Goal: Task Accomplishment & Management: Use online tool/utility

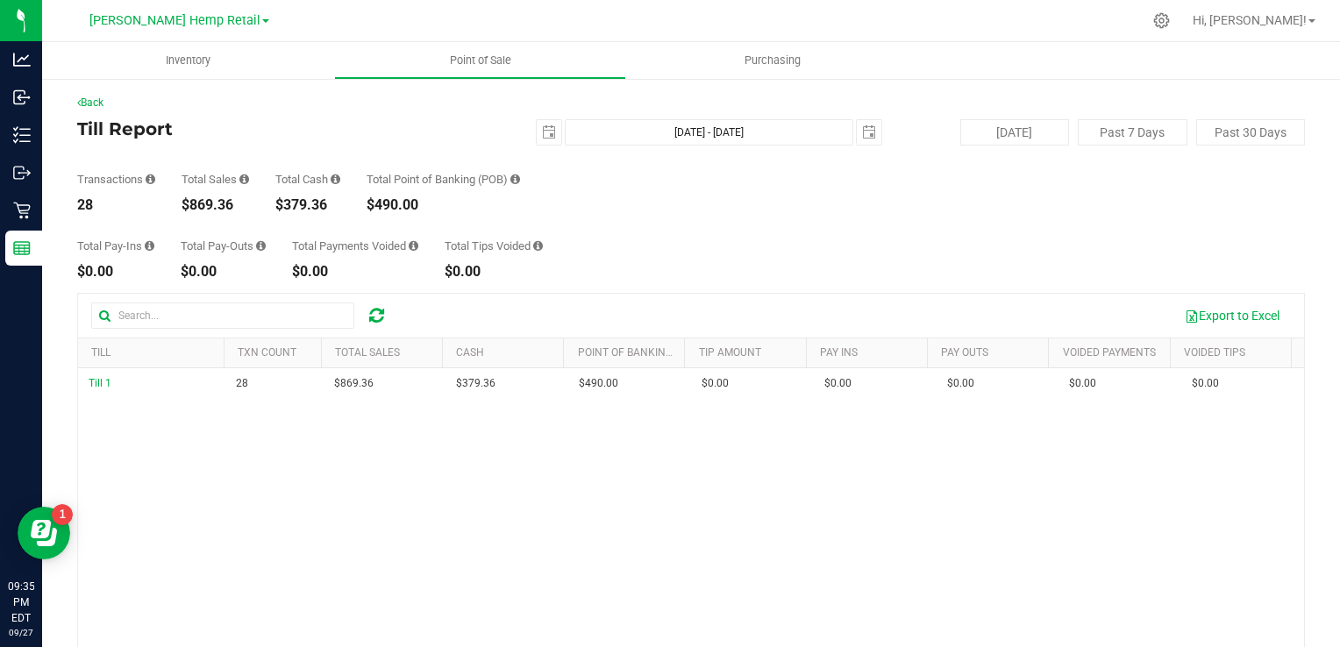
click at [259, 247] on icon at bounding box center [261, 245] width 10 height 11
click at [263, 246] on icon at bounding box center [261, 245] width 10 height 11
click at [148, 250] on icon at bounding box center [150, 245] width 10 height 11
click at [224, 272] on div "$0.00" at bounding box center [223, 272] width 85 height 14
click at [474, 136] on div "2025-09-27 Sep 27, 2025 - Sep 27, 2025 2025-09-27" at bounding box center [685, 132] width 423 height 26
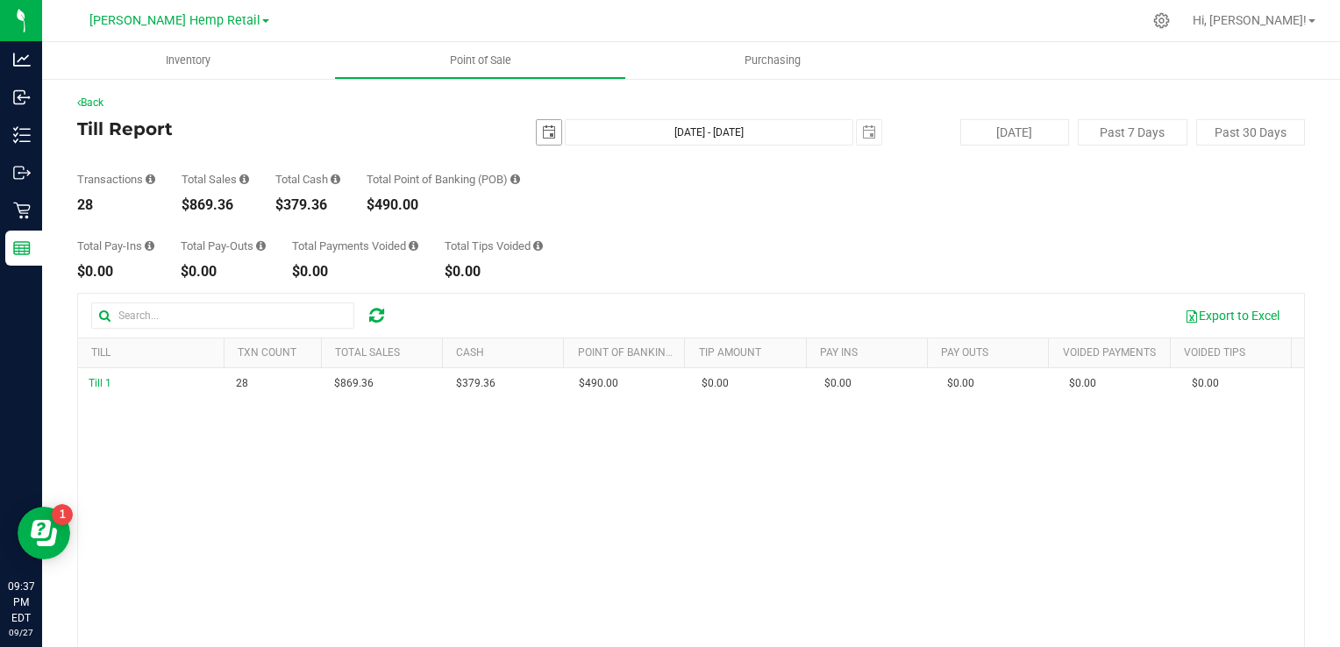
click at [542, 138] on span "select" at bounding box center [549, 132] width 14 height 14
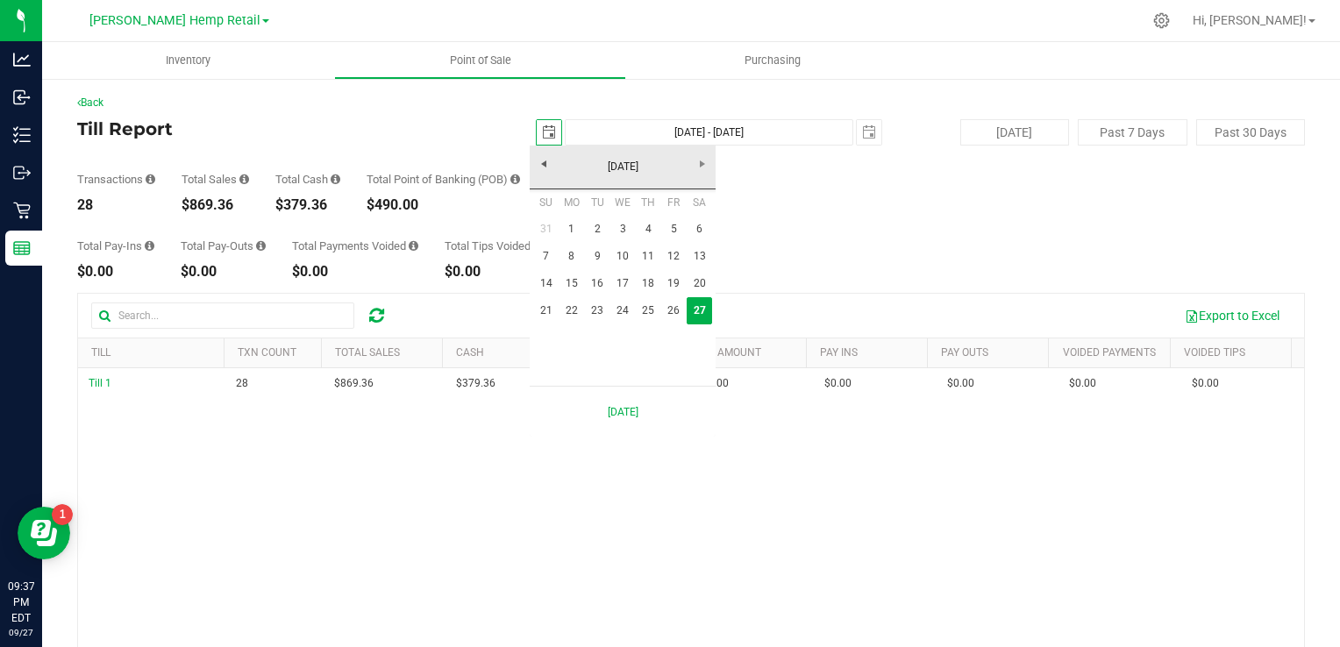
scroll to position [0, 43]
click at [651, 253] on link "11" at bounding box center [648, 256] width 25 height 27
type input "2025-09-11"
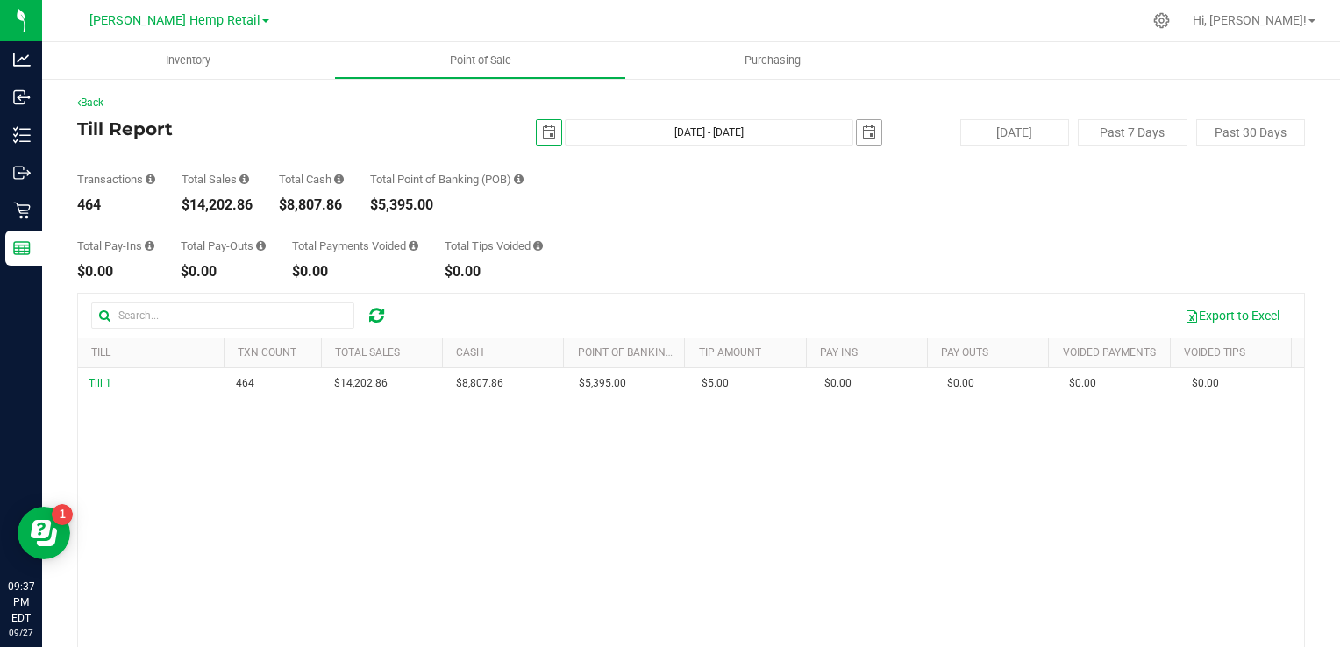
click at [862, 138] on span "select" at bounding box center [869, 132] width 14 height 14
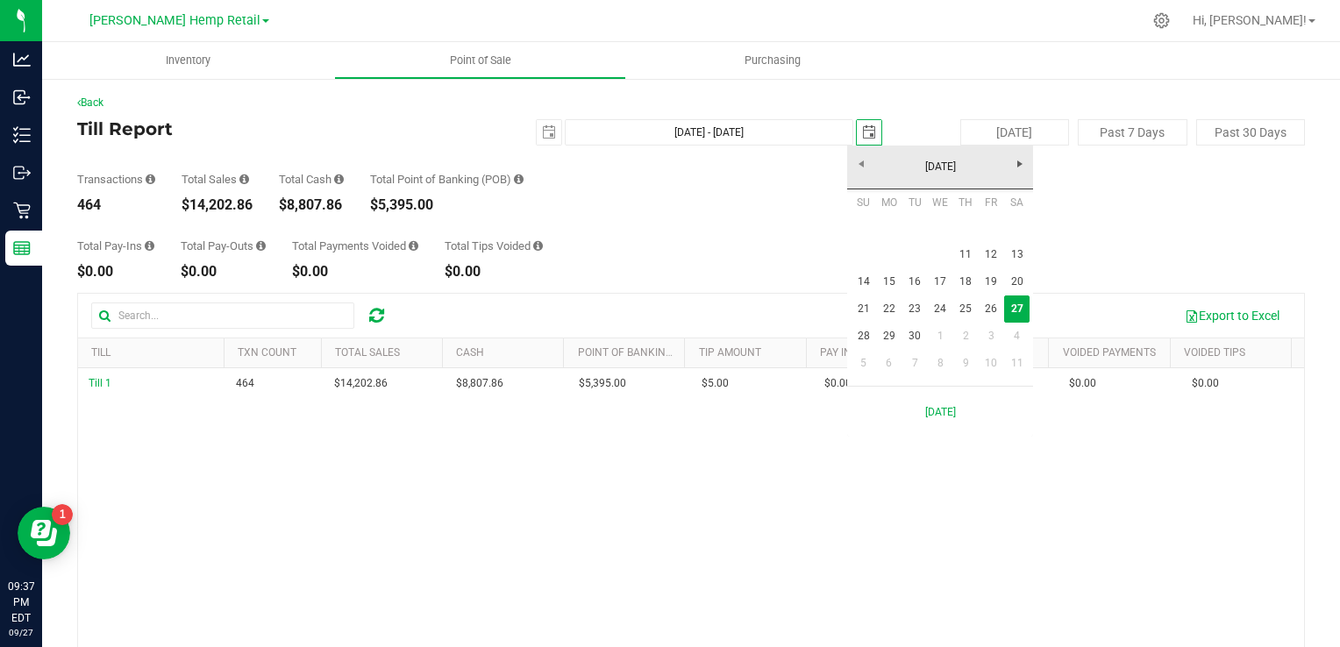
scroll to position [0, 43]
click at [962, 253] on link "11" at bounding box center [965, 254] width 25 height 27
type input "Sep 11, 2025 - Sep 11, 2025"
type input "2025-09-11"
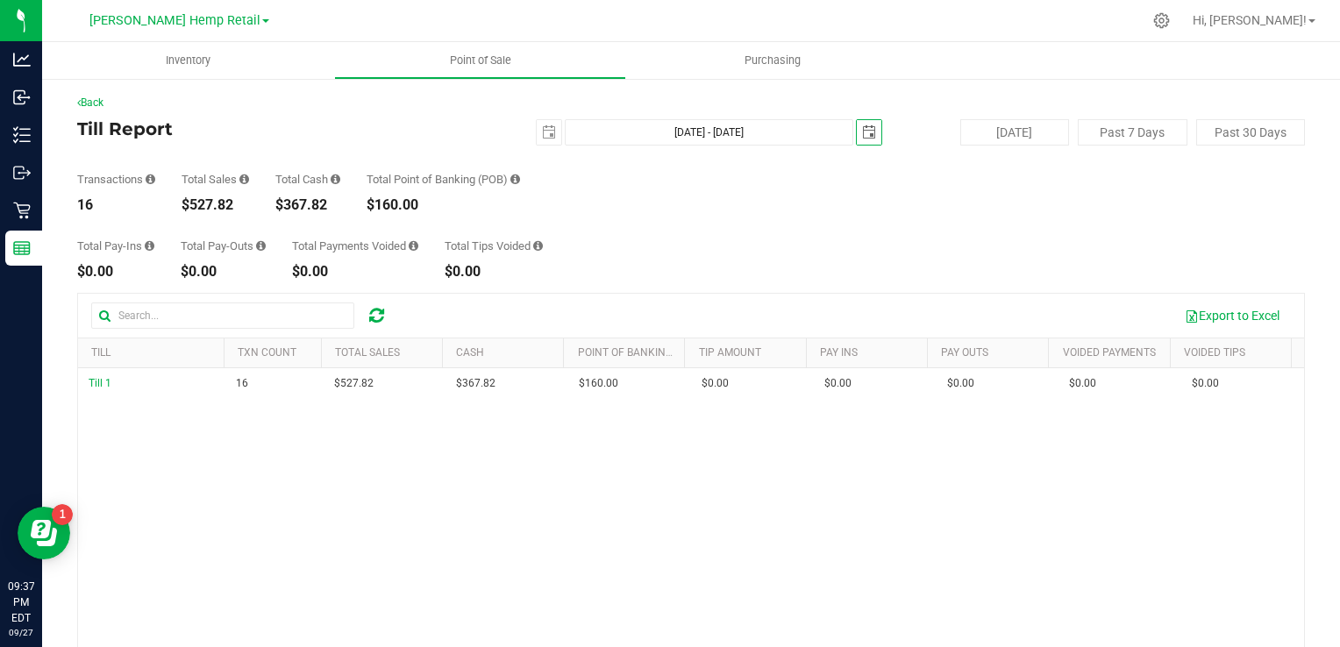
scroll to position [0, 0]
click at [487, 62] on span "Point of Sale" at bounding box center [480, 61] width 109 height 16
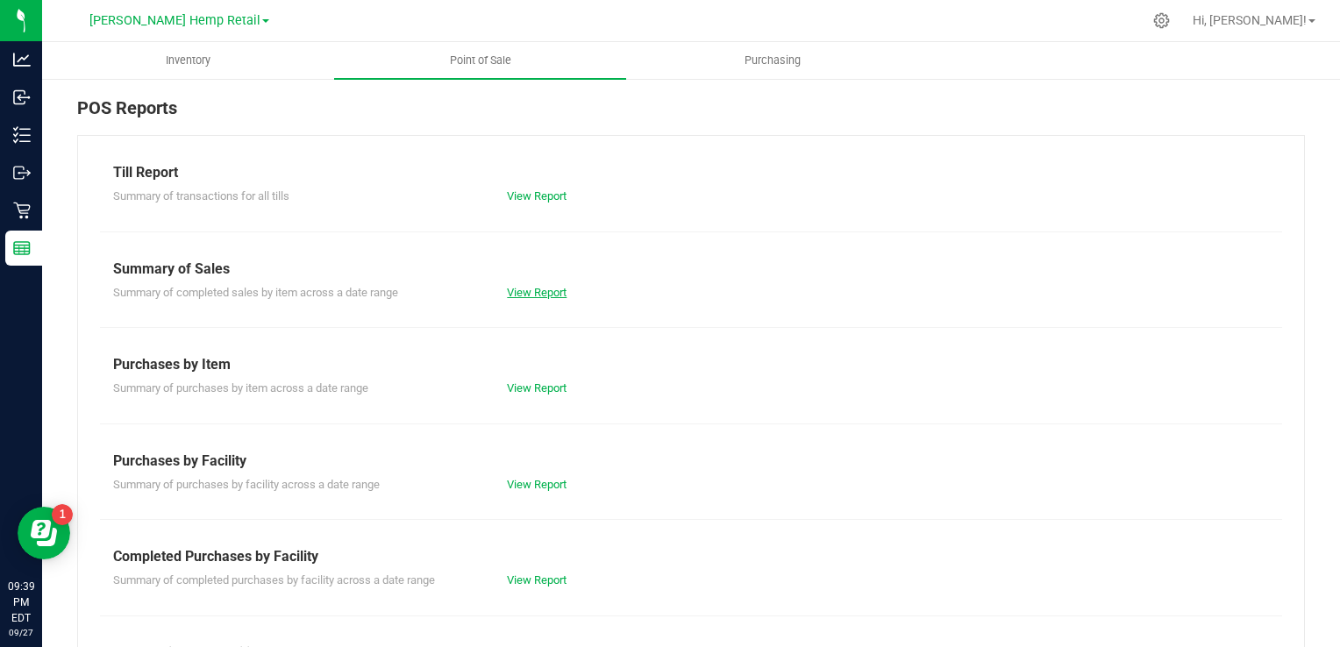
click at [545, 287] on link "View Report" at bounding box center [537, 292] width 60 height 13
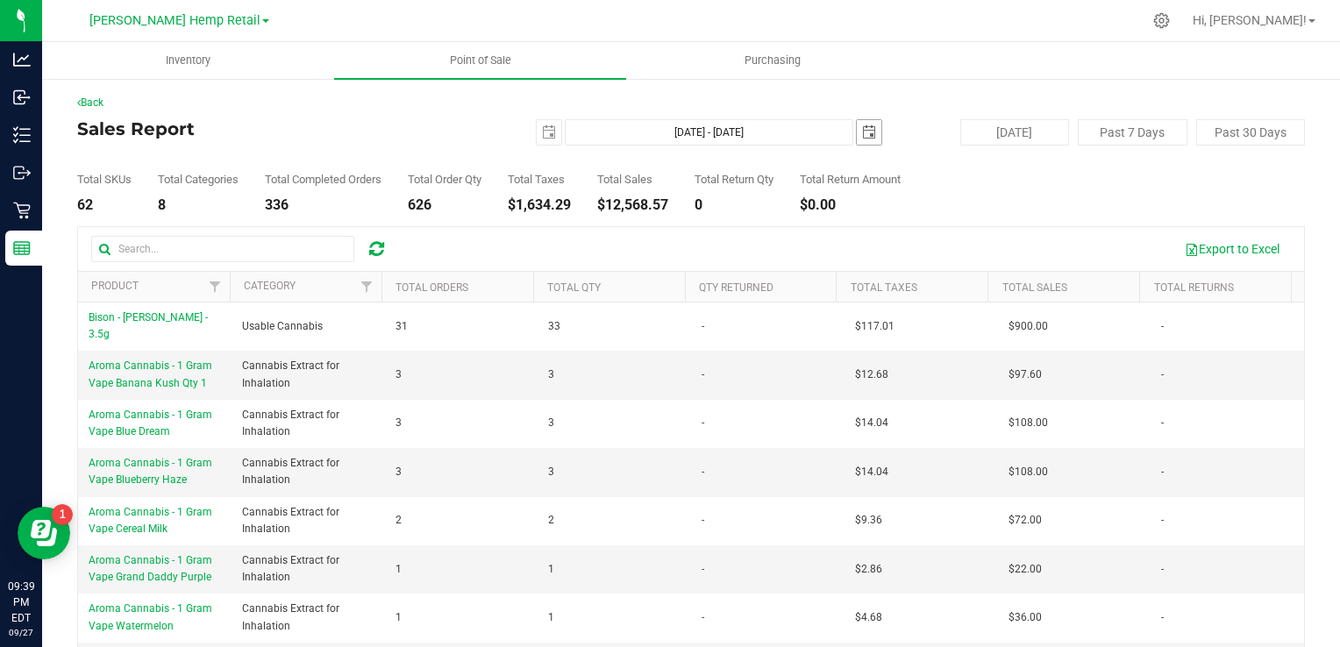
click at [862, 132] on span "select" at bounding box center [869, 132] width 14 height 14
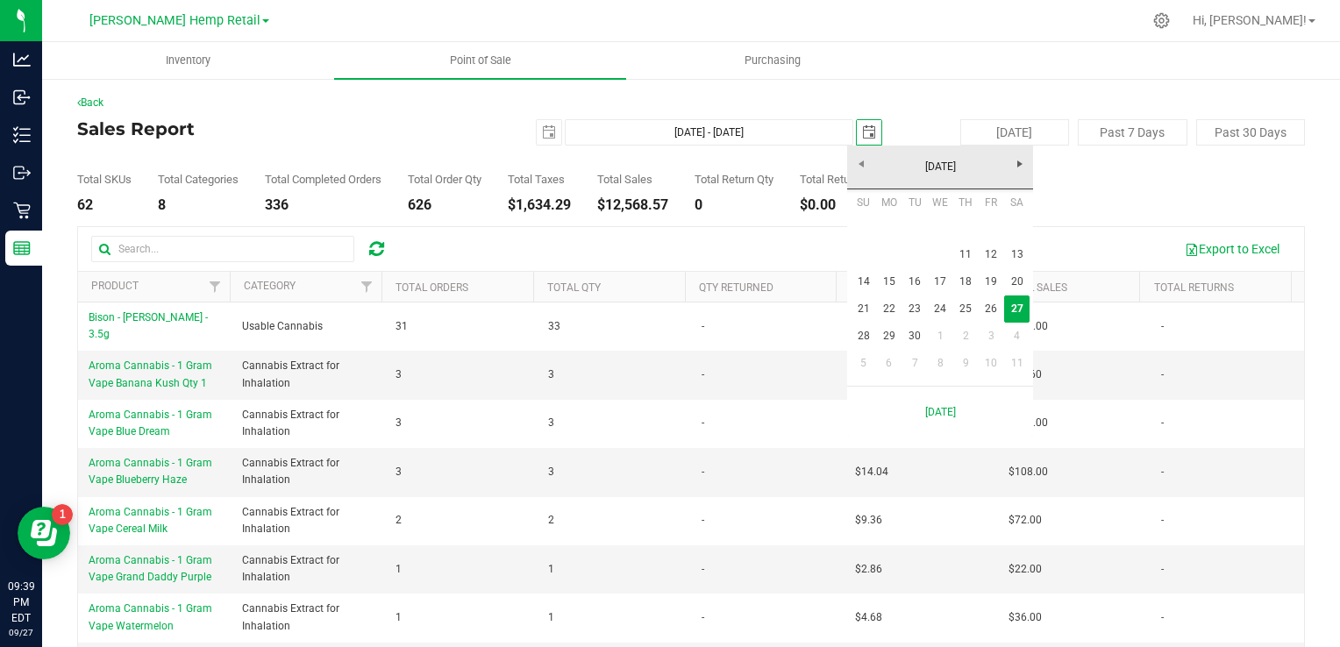
scroll to position [0, 43]
click at [968, 257] on link "11" at bounding box center [965, 254] width 25 height 27
type input "Sep 11, 2025 - Sep 11, 2025"
type input "2025-09-11"
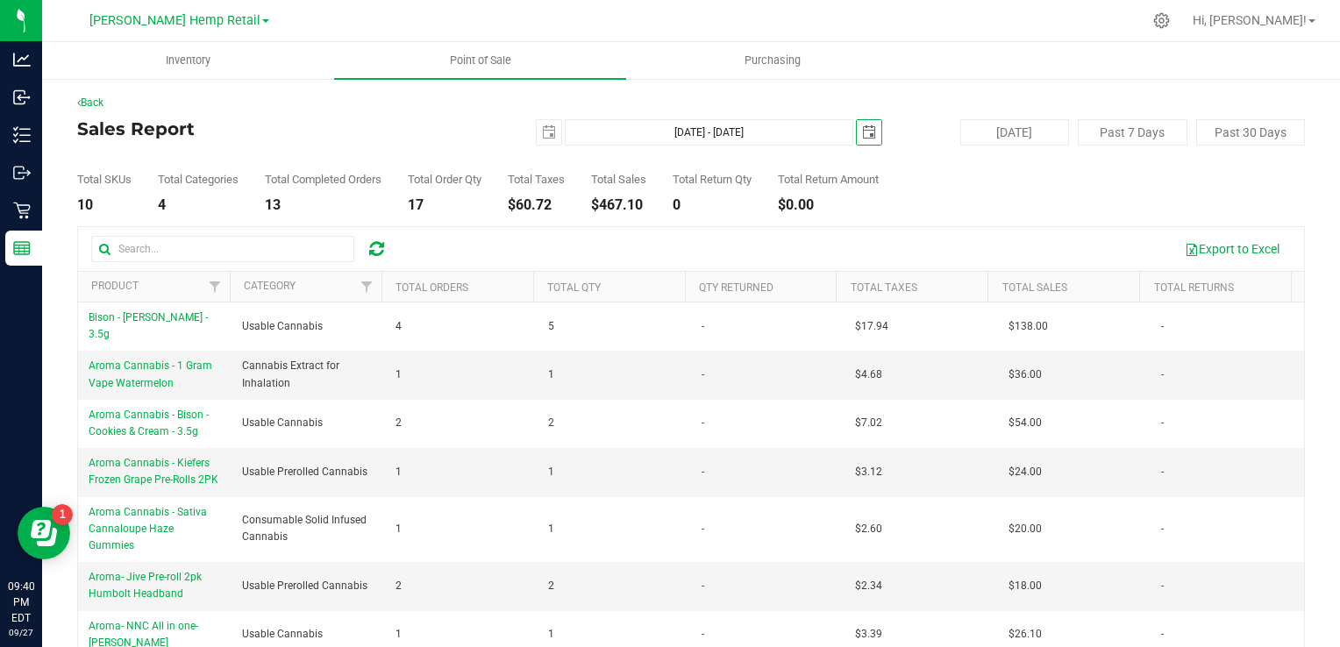
scroll to position [0, 0]
click at [477, 72] on uib-tab-heading "Point of Sale" at bounding box center [480, 60] width 292 height 37
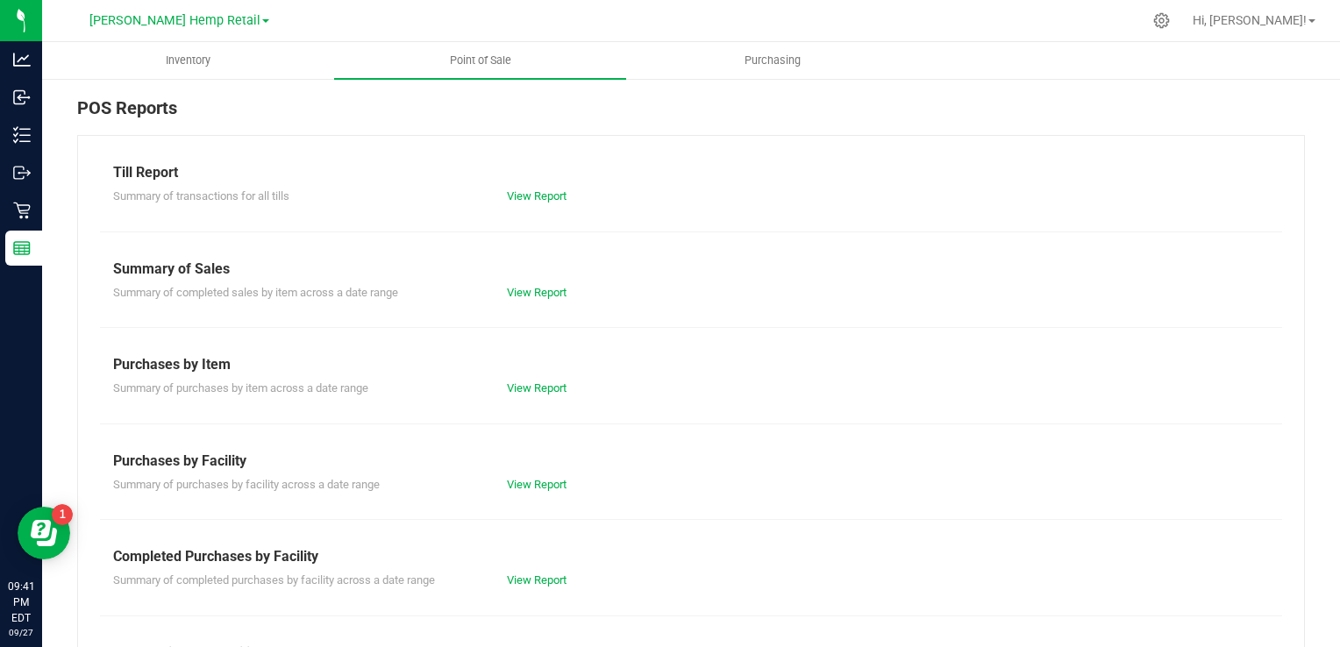
click at [540, 207] on div "Till Report Summary of transactions for all tills View Report Summary of Sales …" at bounding box center [691, 519] width 1228 height 769
click at [541, 196] on link "View Report" at bounding box center [537, 195] width 60 height 13
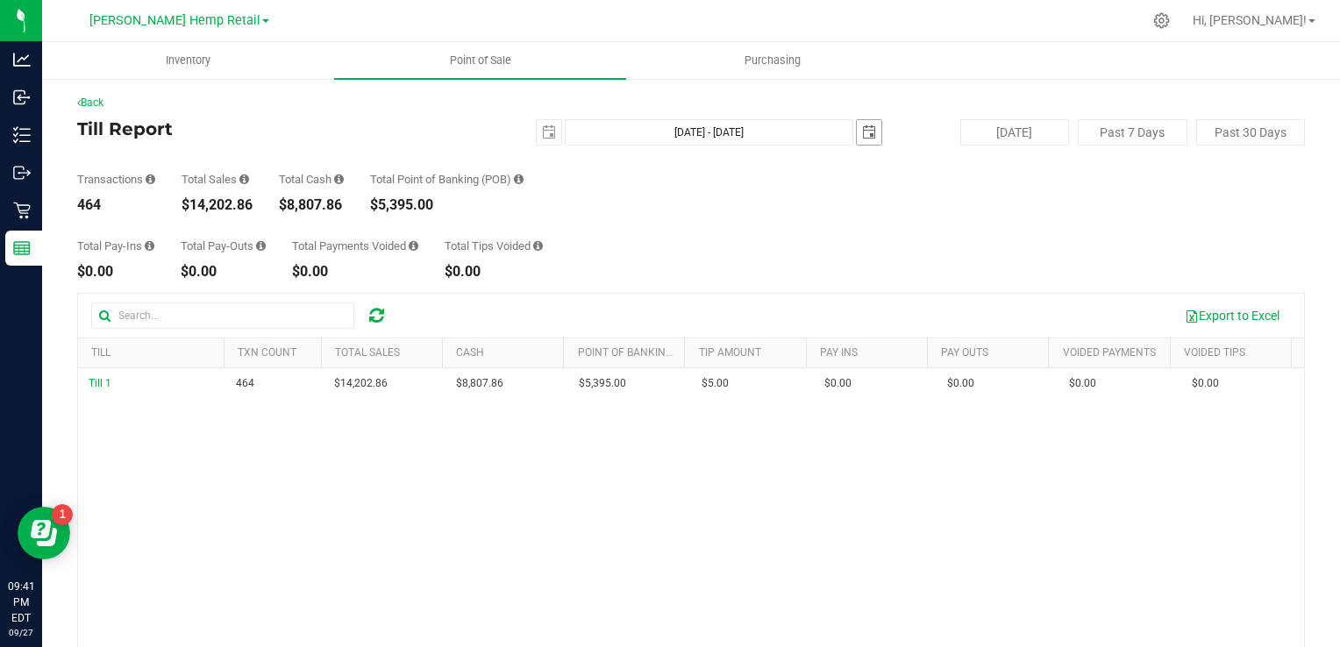
click at [862, 137] on span "select" at bounding box center [869, 132] width 14 height 14
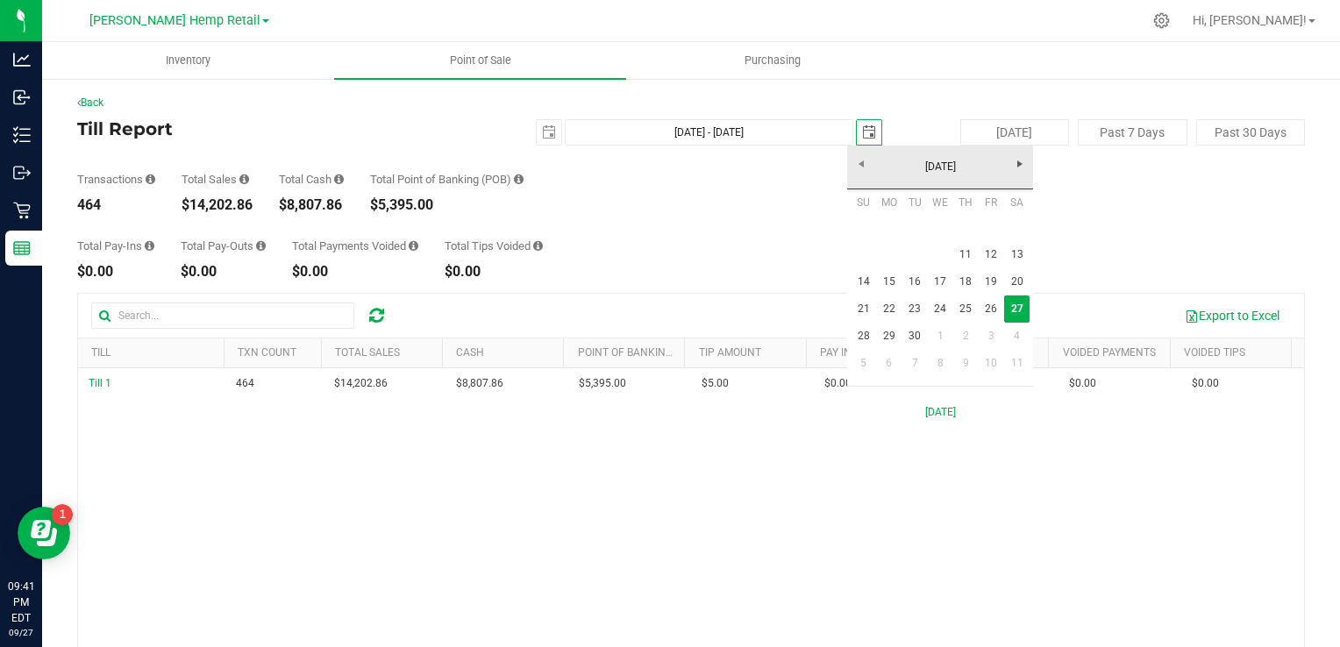
scroll to position [0, 43]
click at [969, 254] on link "11" at bounding box center [965, 254] width 25 height 27
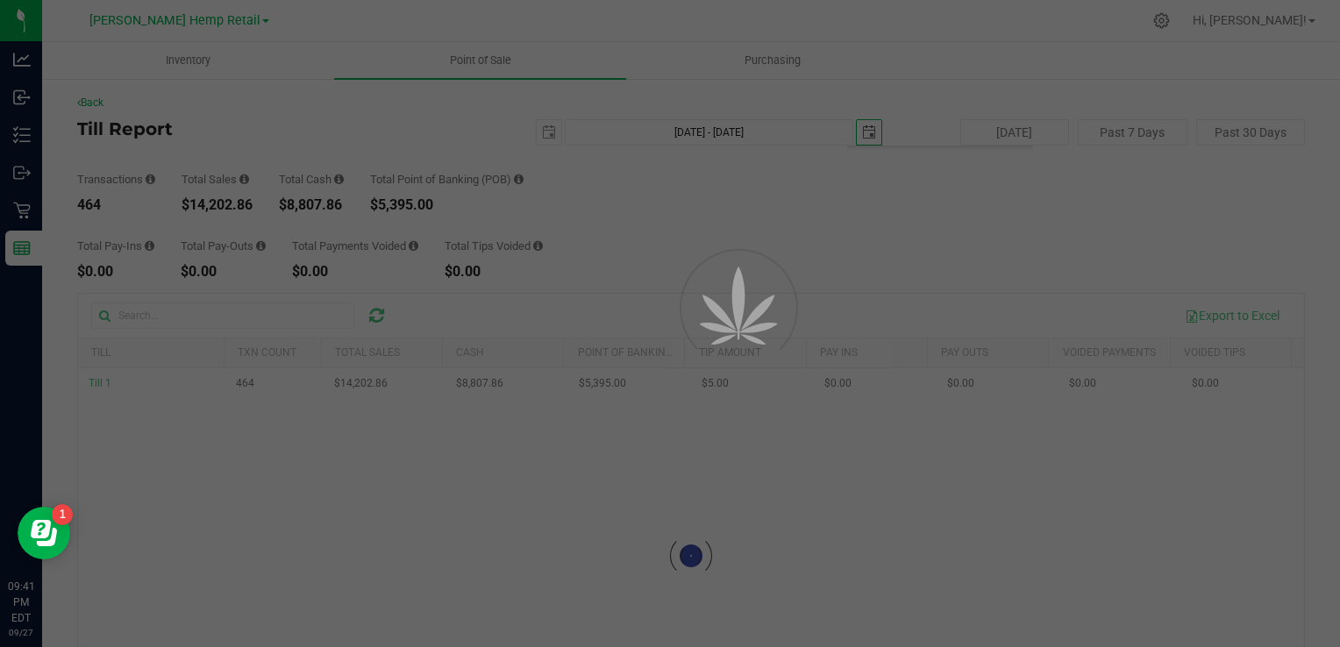
type input "Sep 11, 2025 - Sep 11, 2025"
type input "2025-09-11"
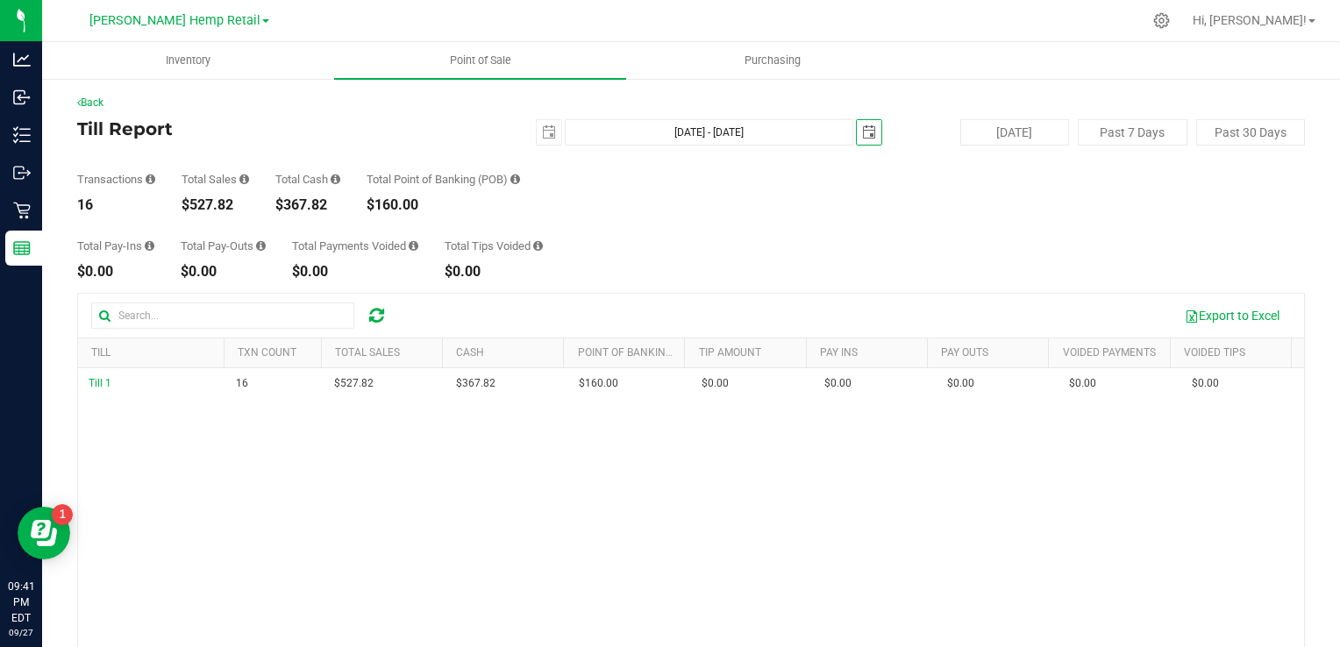
scroll to position [0, 0]
click at [537, 130] on span "select" at bounding box center [549, 132] width 25 height 25
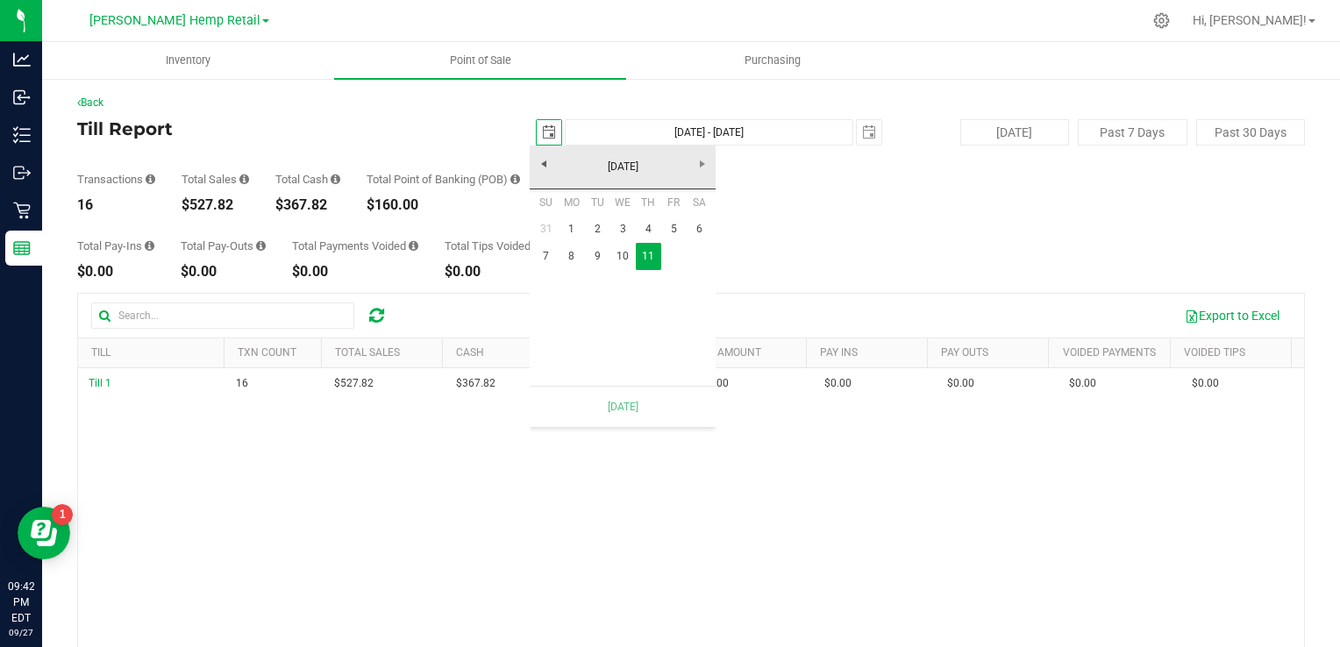
scroll to position [0, 43]
click at [865, 135] on span "select" at bounding box center [869, 132] width 14 height 14
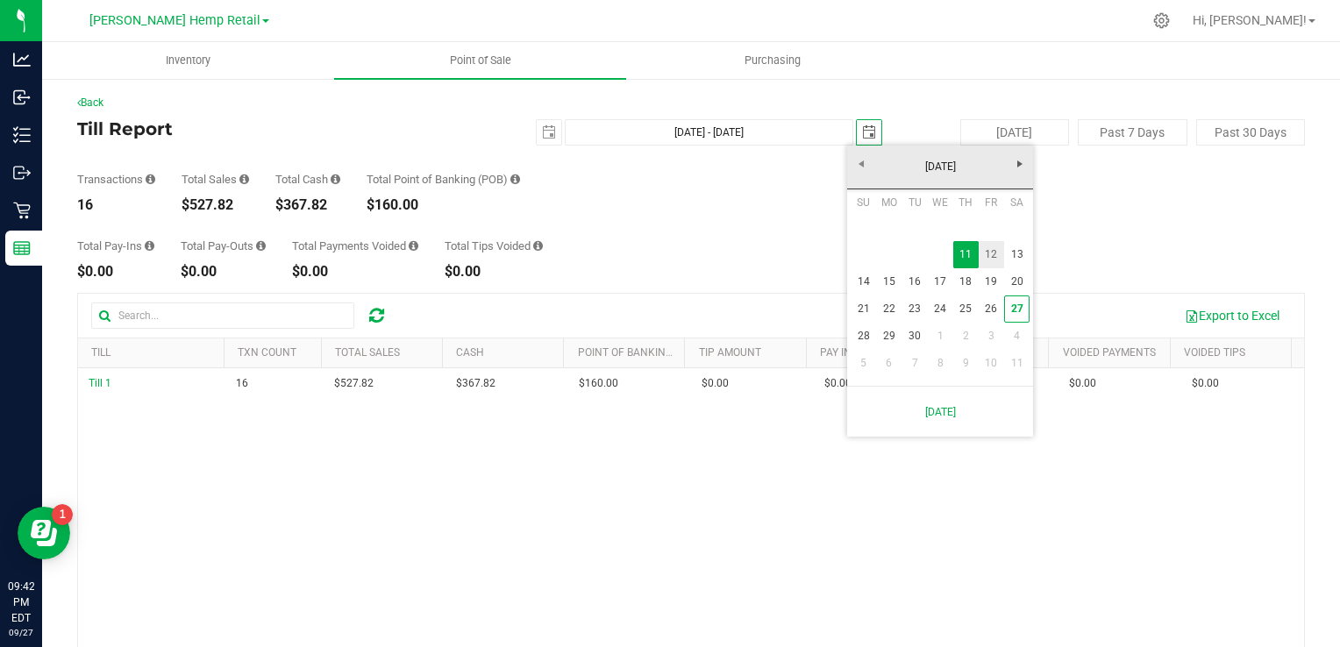
click at [990, 258] on link "12" at bounding box center [991, 254] width 25 height 27
type input "Sep 11, 2025 - Sep 12, 2025"
type input "2025-09-12"
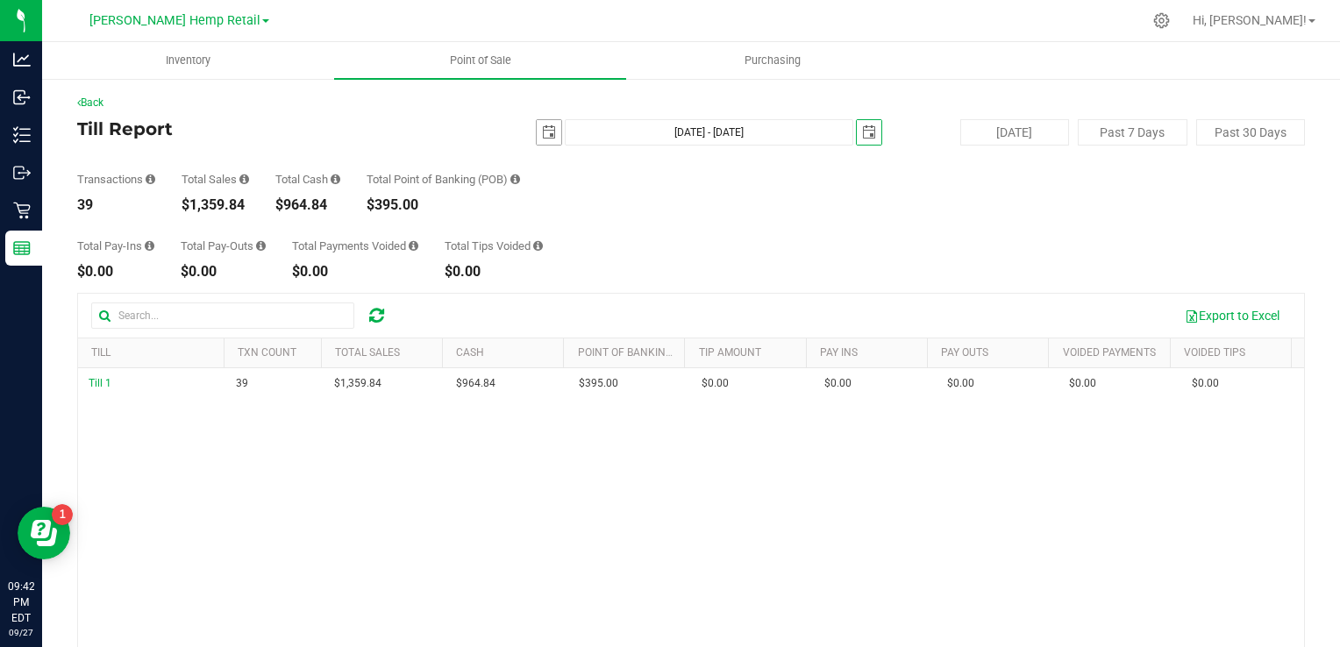
click at [546, 139] on span "select" at bounding box center [549, 132] width 25 height 25
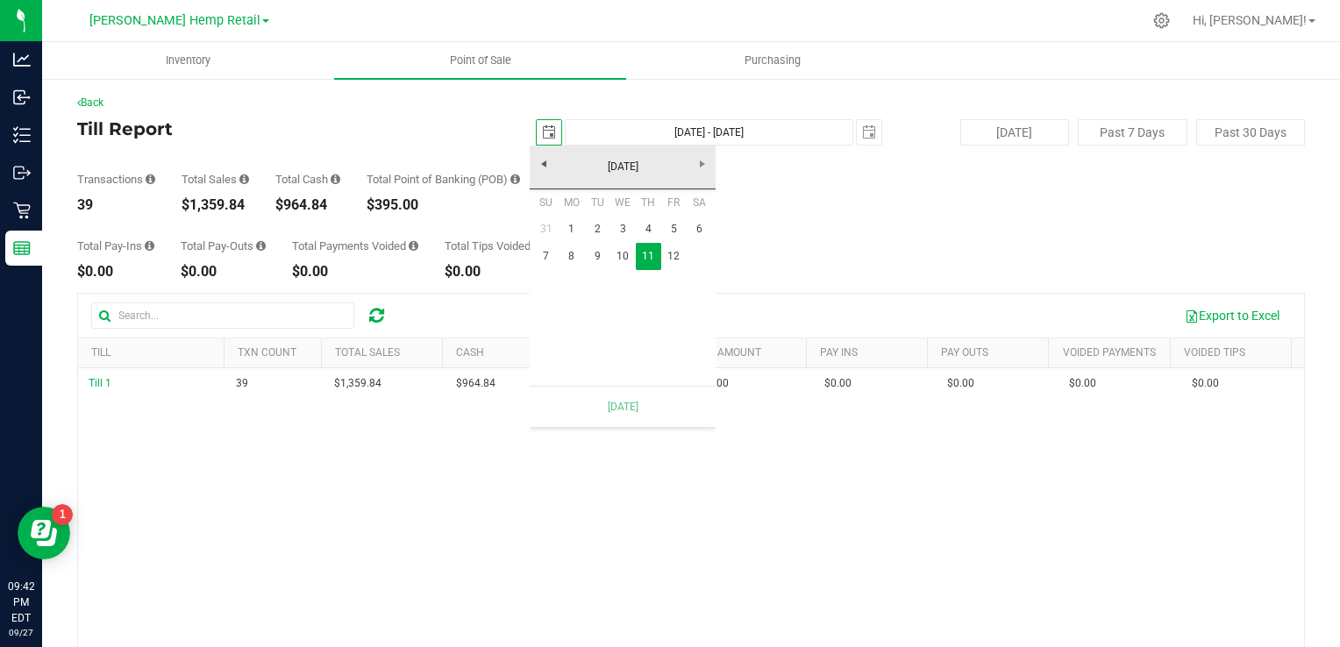
scroll to position [0, 43]
click at [672, 255] on link "12" at bounding box center [673, 256] width 25 height 27
type input "Sep 12, 2025 - Sep 12, 2025"
type input "2025-09-12"
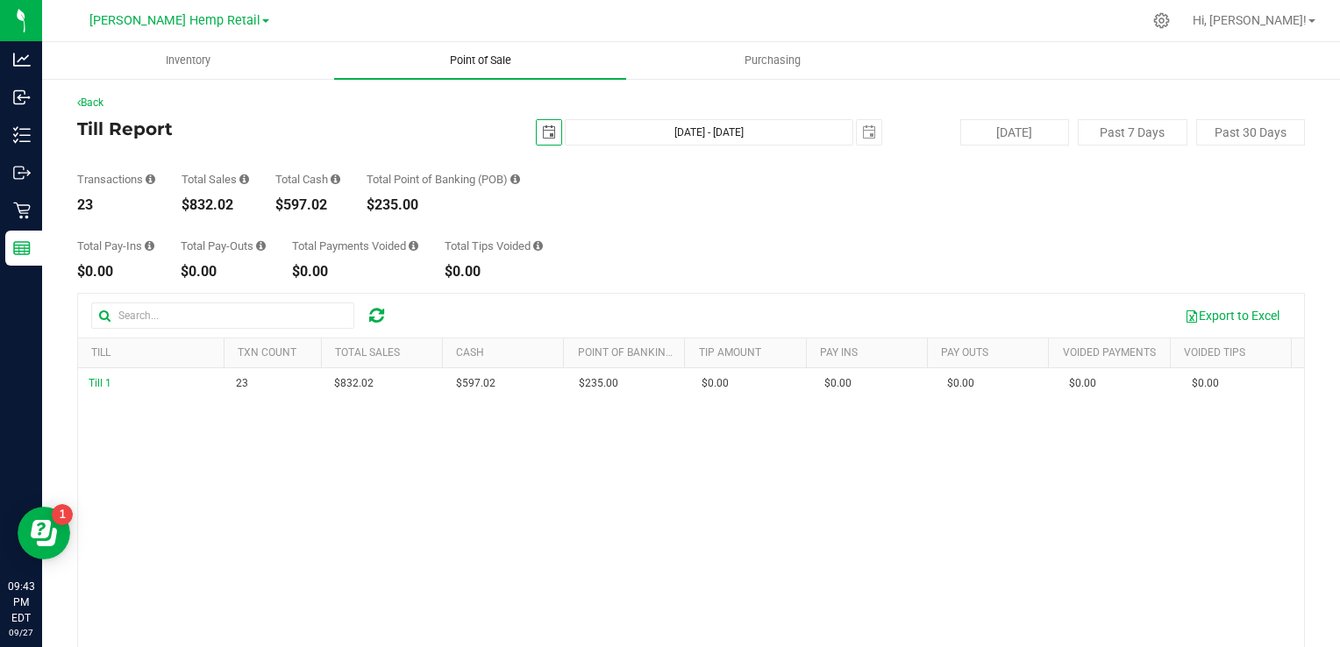
click at [473, 61] on span "Point of Sale" at bounding box center [480, 61] width 109 height 16
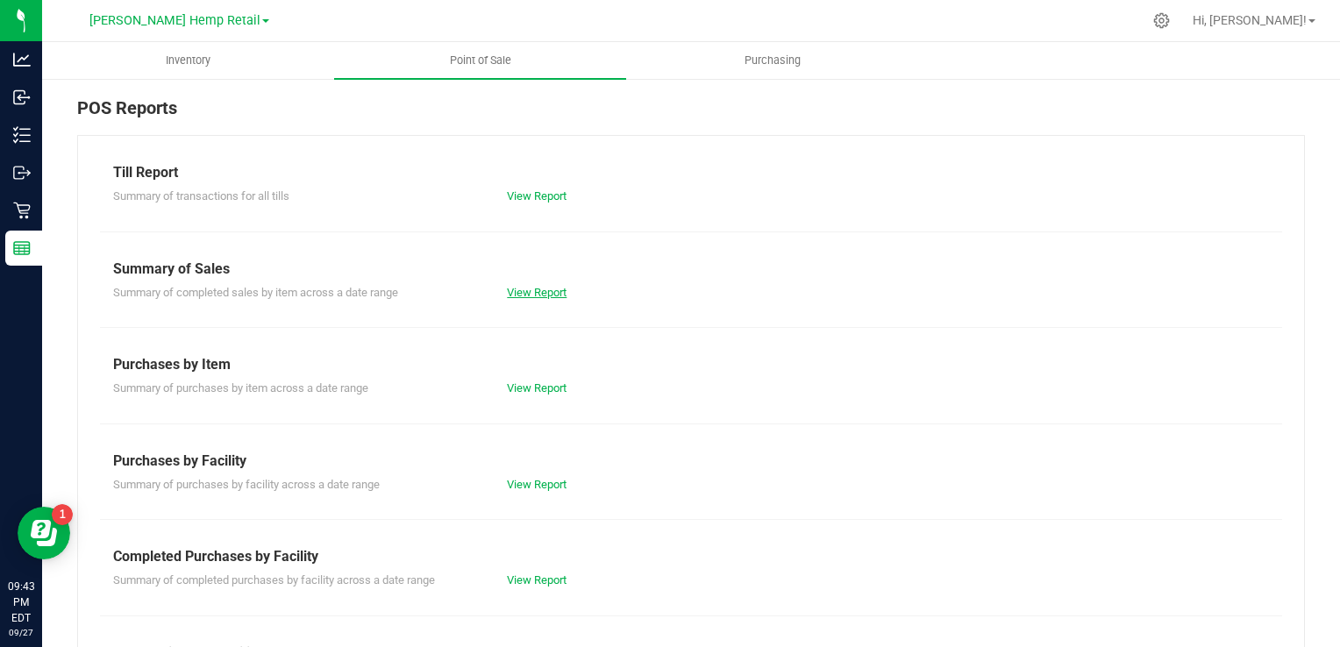
click at [525, 293] on link "View Report" at bounding box center [537, 292] width 60 height 13
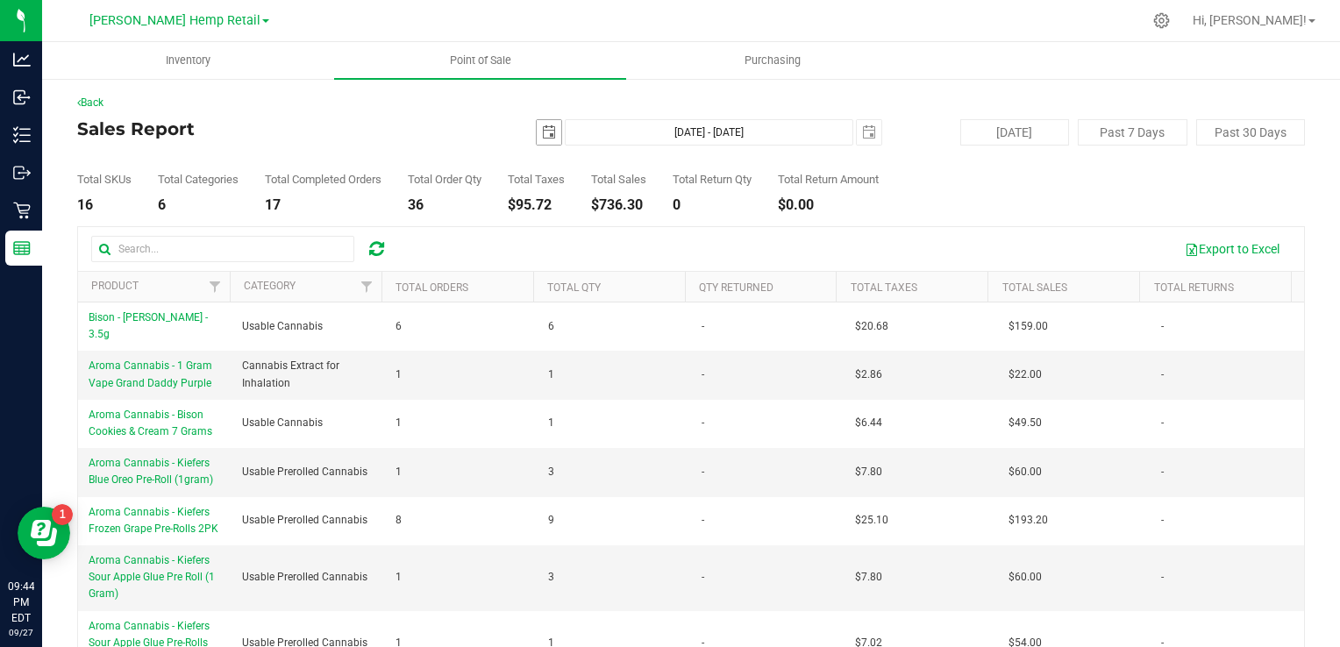
click at [541, 140] on span "select" at bounding box center [549, 132] width 25 height 25
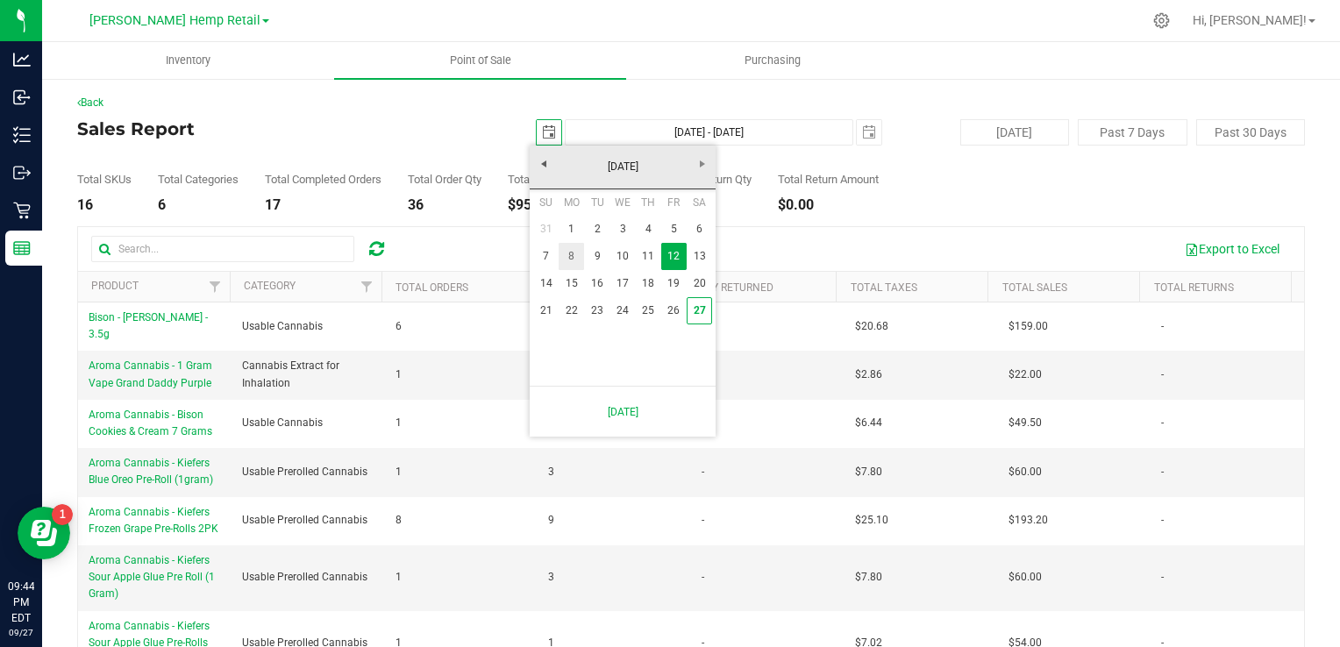
click at [575, 257] on link "8" at bounding box center [571, 256] width 25 height 27
type input "2025-09-08"
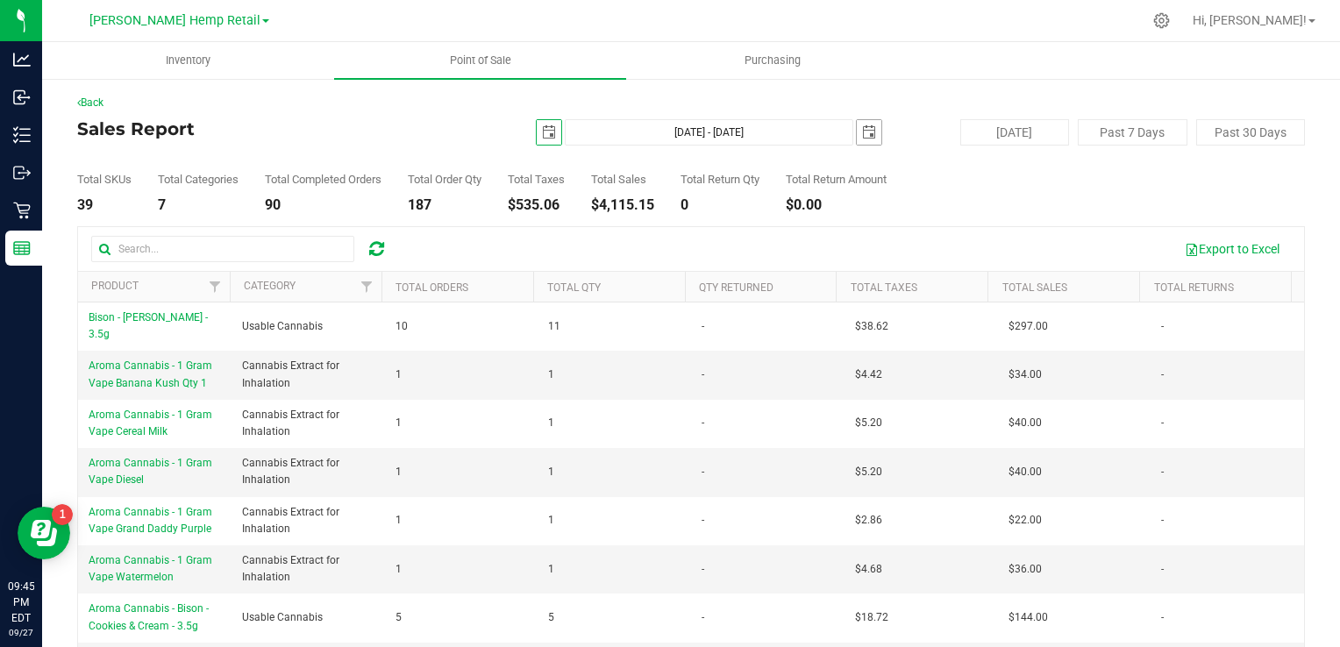
click at [862, 137] on span "select" at bounding box center [869, 132] width 14 height 14
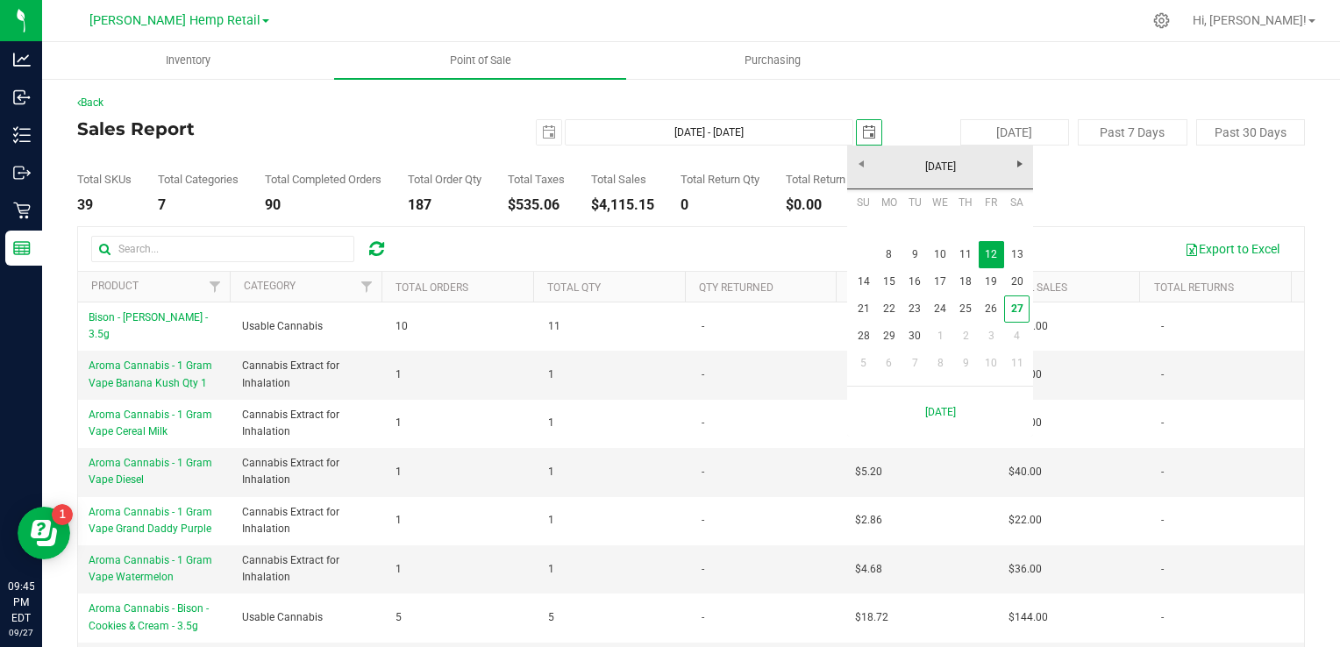
scroll to position [0, 43]
click at [893, 251] on link "8" at bounding box center [888, 254] width 25 height 27
type input "Sep 8, 2025 - Sep 8, 2025"
type input "2025-09-08"
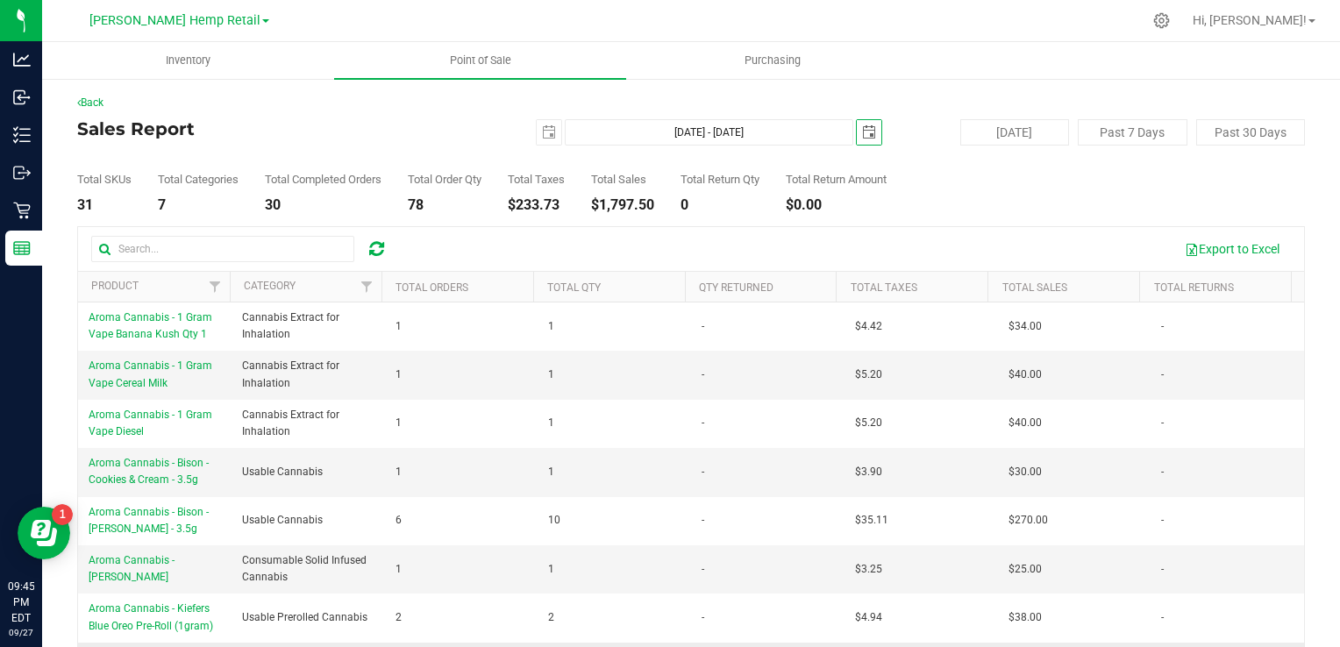
scroll to position [0, 0]
click at [481, 53] on span "Point of Sale" at bounding box center [480, 61] width 109 height 16
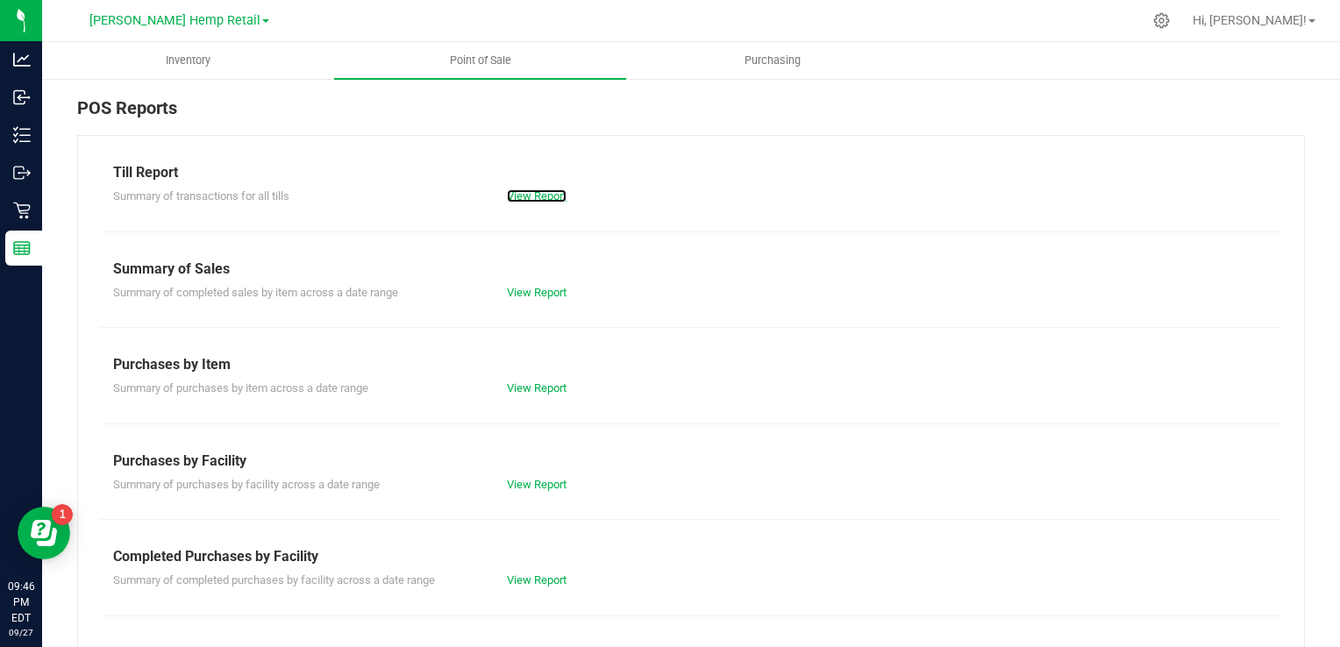
click at [530, 202] on link "View Report" at bounding box center [537, 195] width 60 height 13
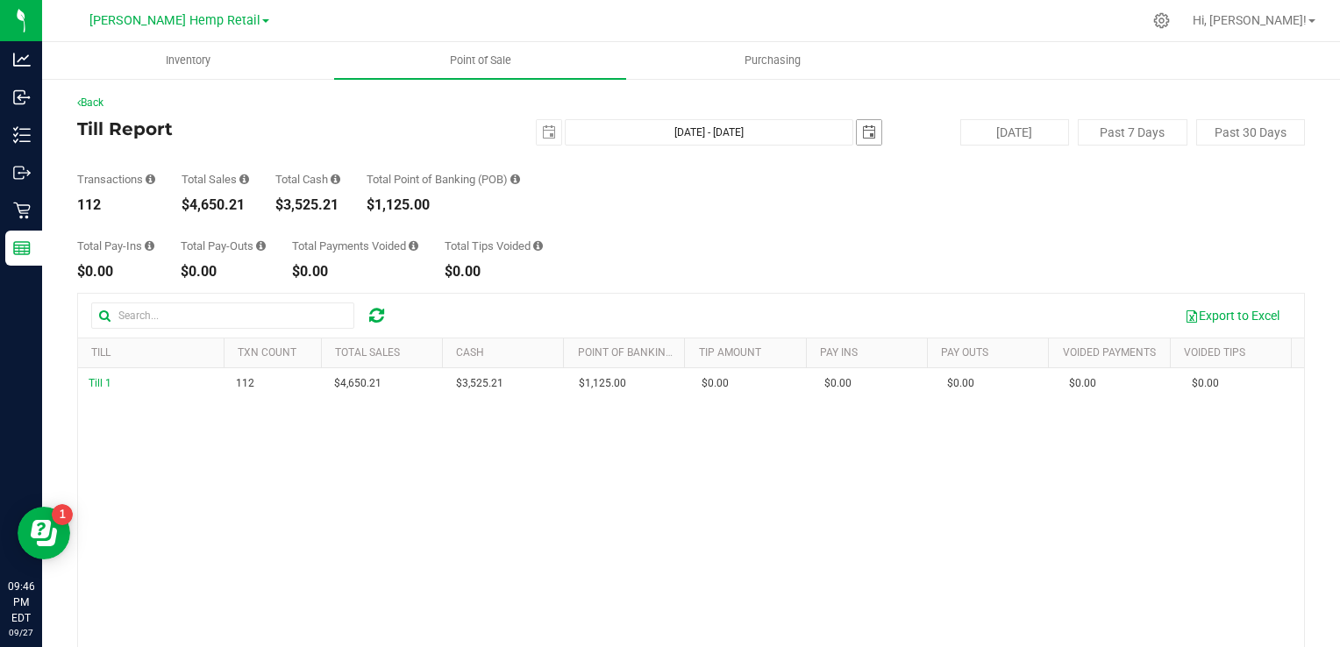
click at [864, 135] on span "select" at bounding box center [869, 132] width 14 height 14
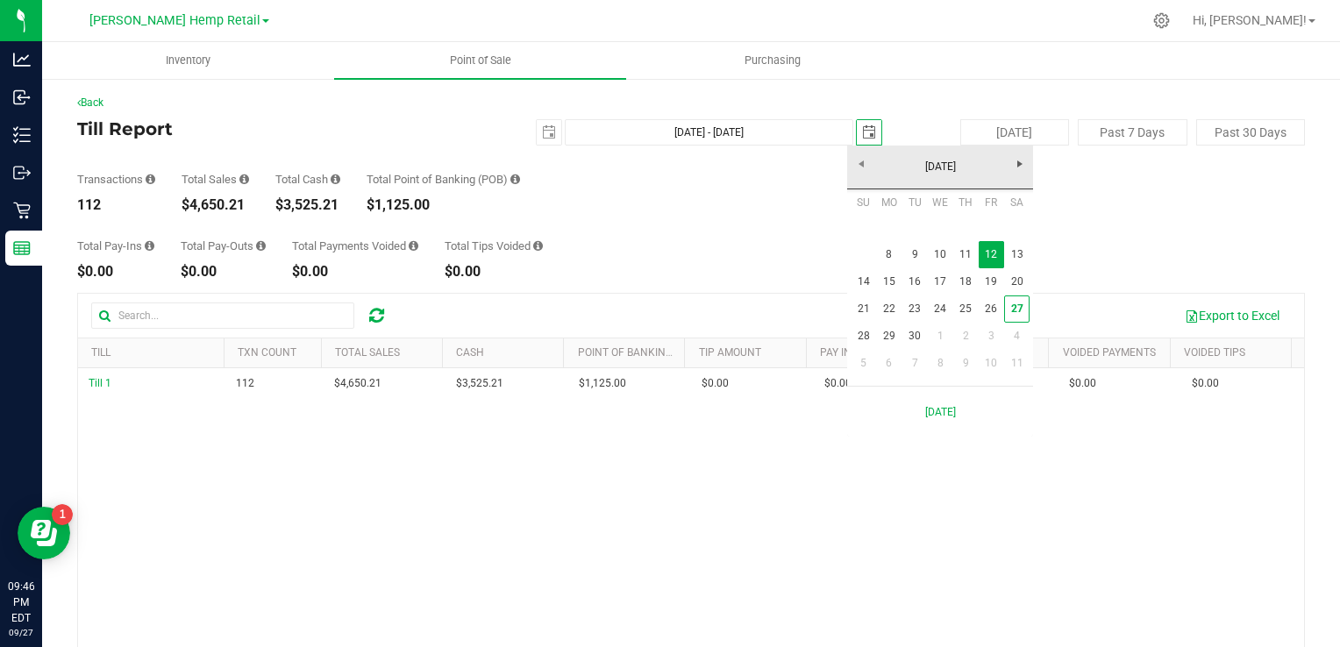
scroll to position [0, 43]
click at [891, 247] on link "8" at bounding box center [888, 254] width 25 height 27
type input "Sep 8, 2025 - Sep 8, 2025"
type input "2025-09-08"
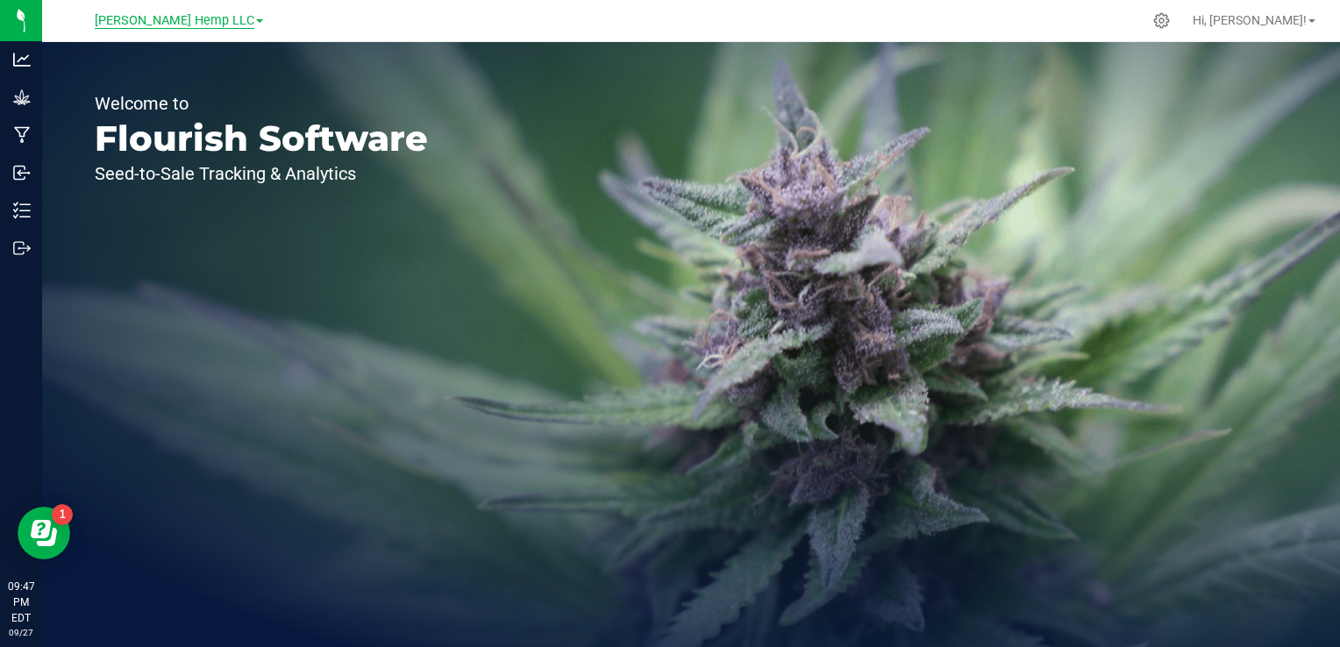
click at [210, 26] on span "[PERSON_NAME] Hemp LLC" at bounding box center [175, 21] width 160 height 16
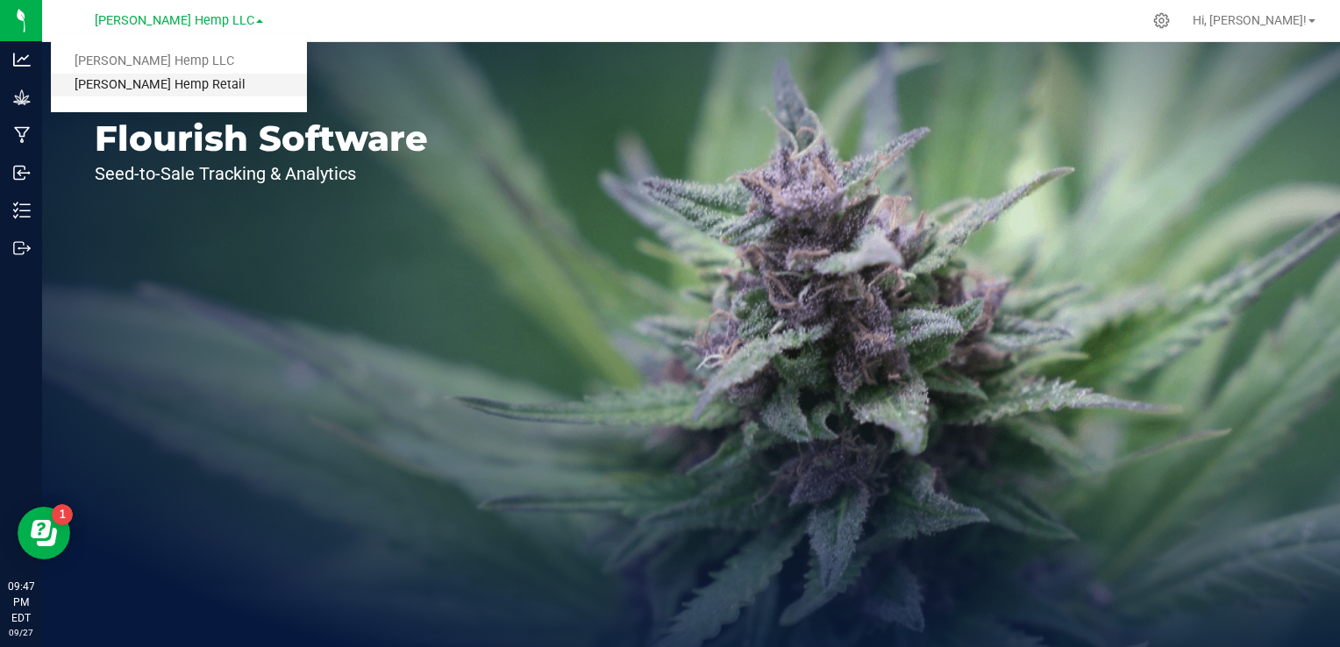
click at [170, 88] on link "[PERSON_NAME] Hemp Retail" at bounding box center [179, 86] width 256 height 24
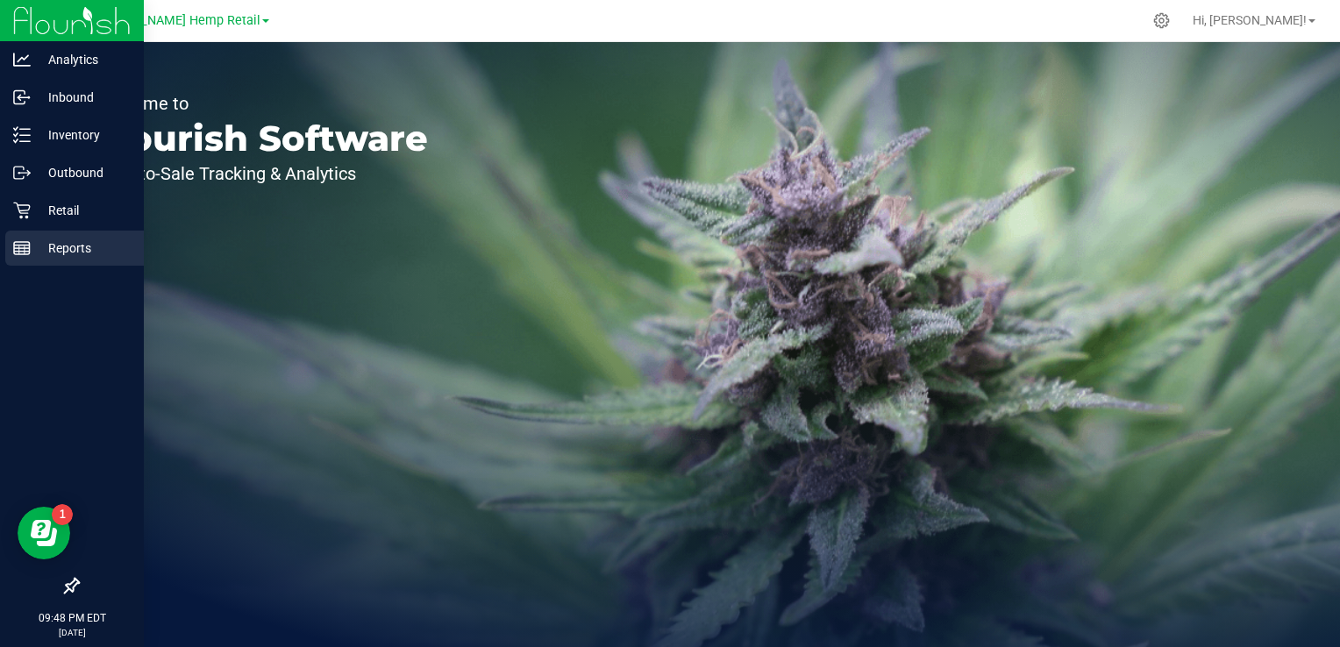
click at [14, 250] on icon at bounding box center [22, 248] width 18 height 18
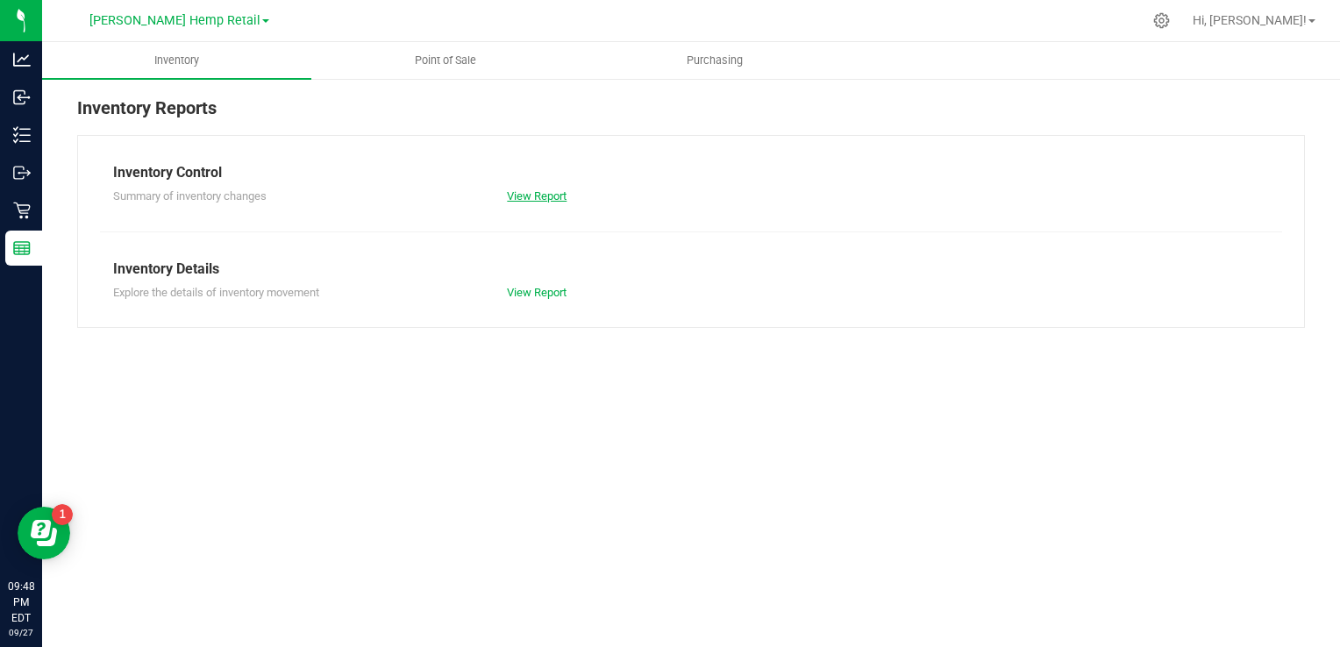
click at [541, 197] on link "View Report" at bounding box center [537, 195] width 60 height 13
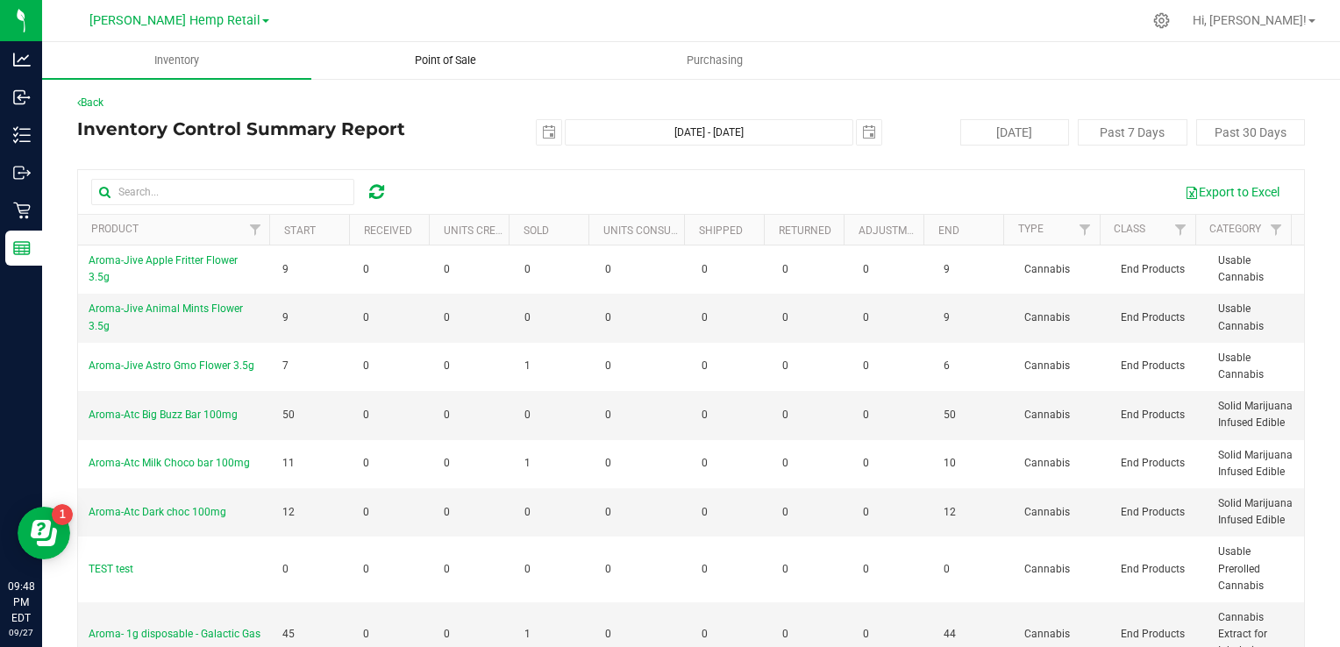
click at [424, 46] on uib-tab-heading "Point of Sale" at bounding box center [445, 60] width 267 height 35
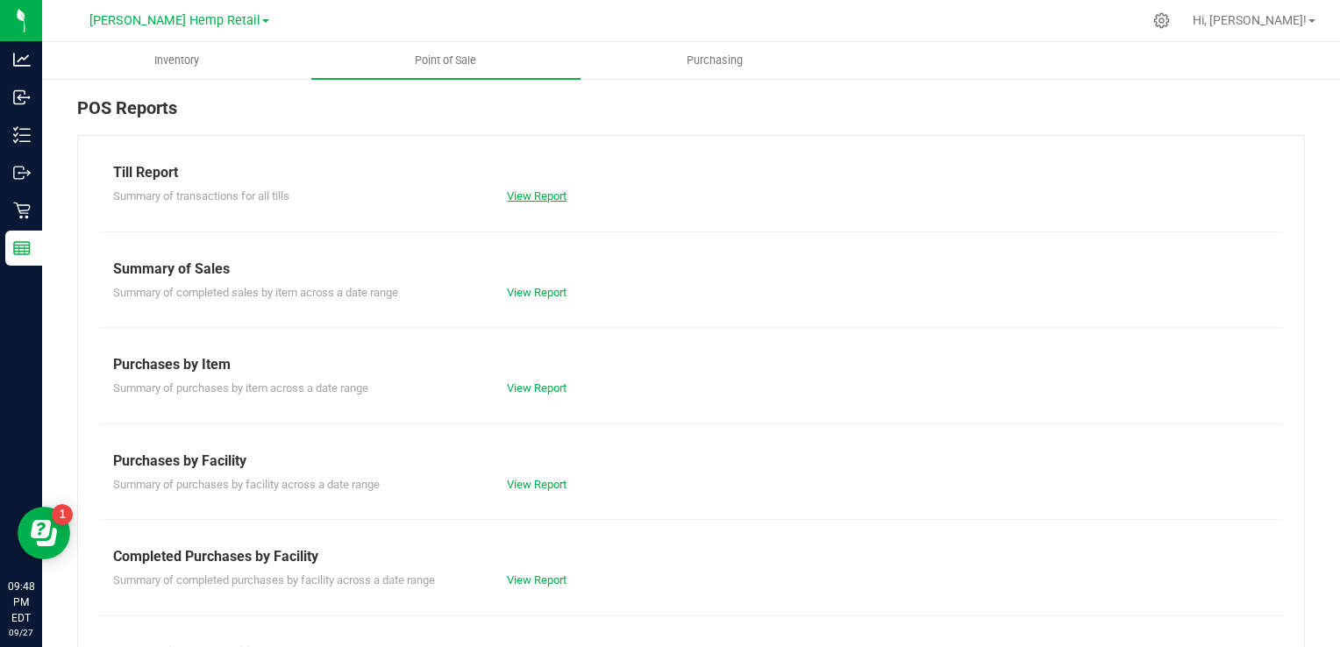
click at [537, 191] on link "View Report" at bounding box center [537, 195] width 60 height 13
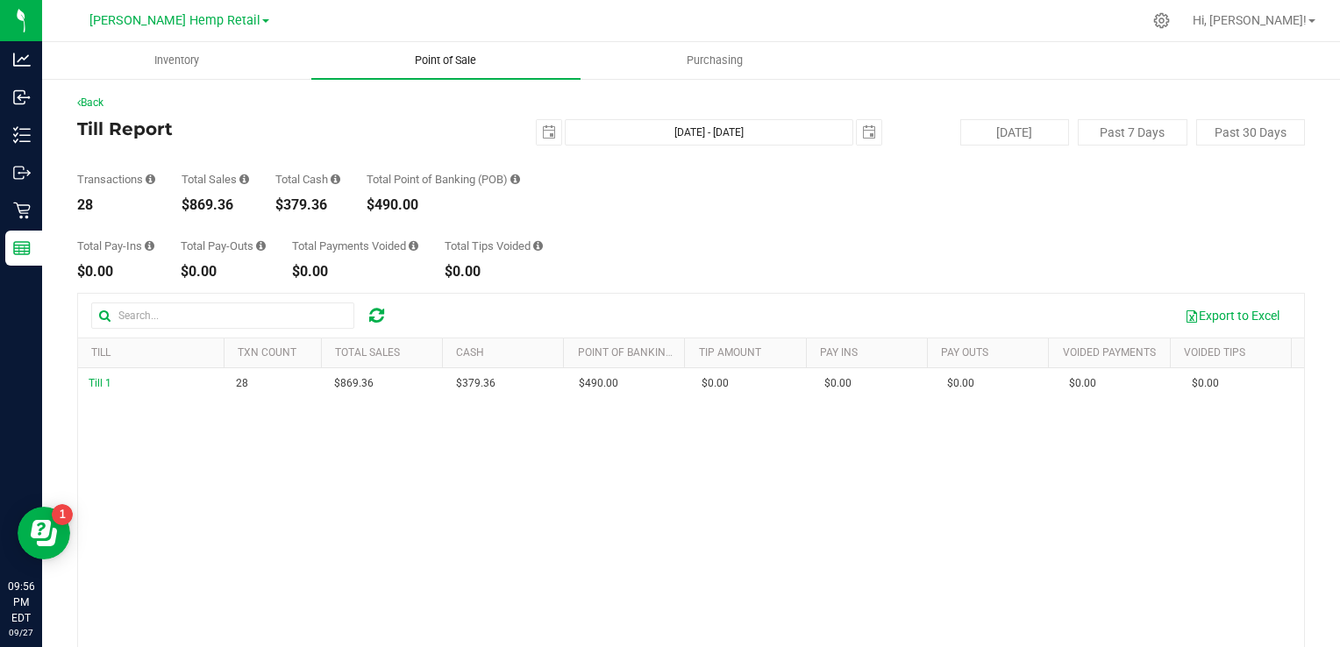
click at [431, 58] on span "Point of Sale" at bounding box center [445, 61] width 109 height 16
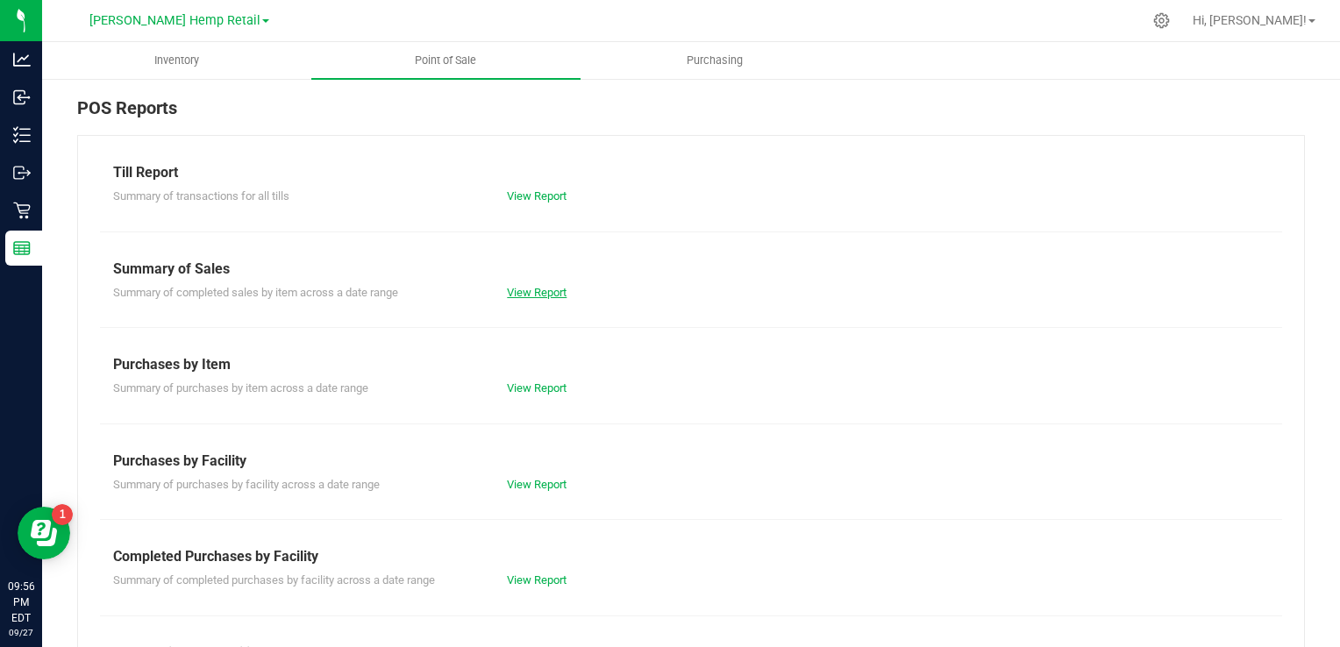
click at [521, 291] on link "View Report" at bounding box center [537, 292] width 60 height 13
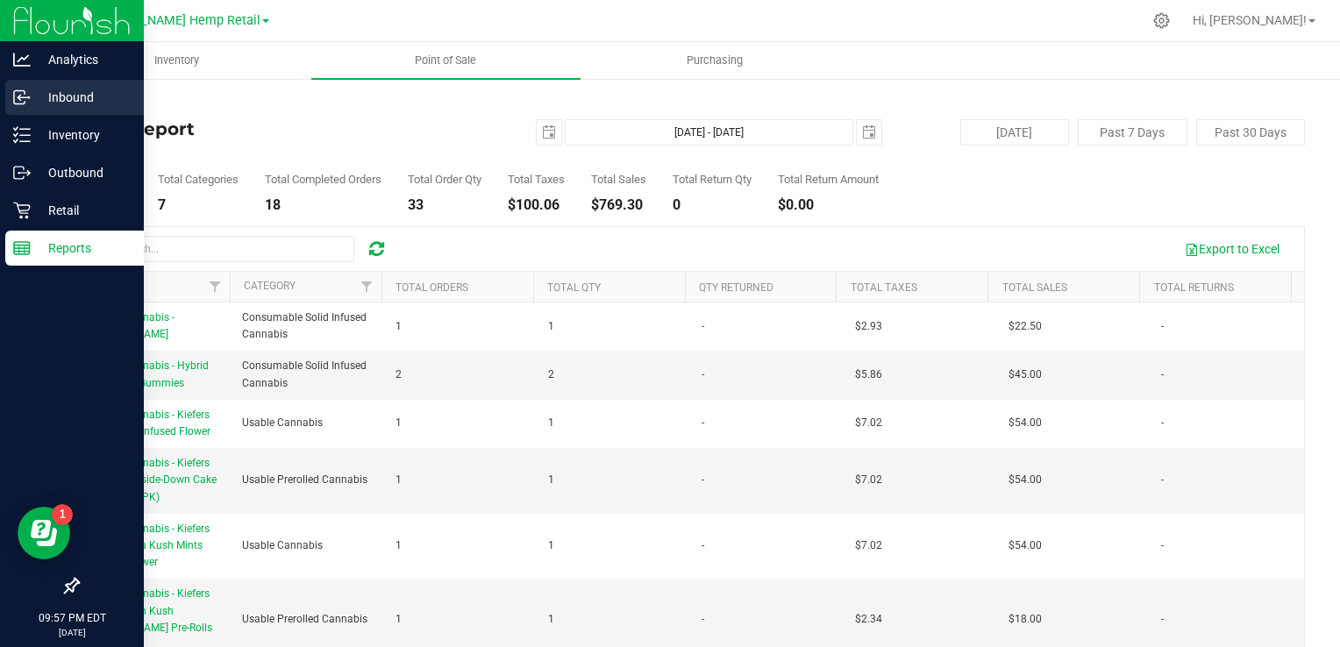
click at [25, 90] on icon at bounding box center [22, 98] width 18 height 18
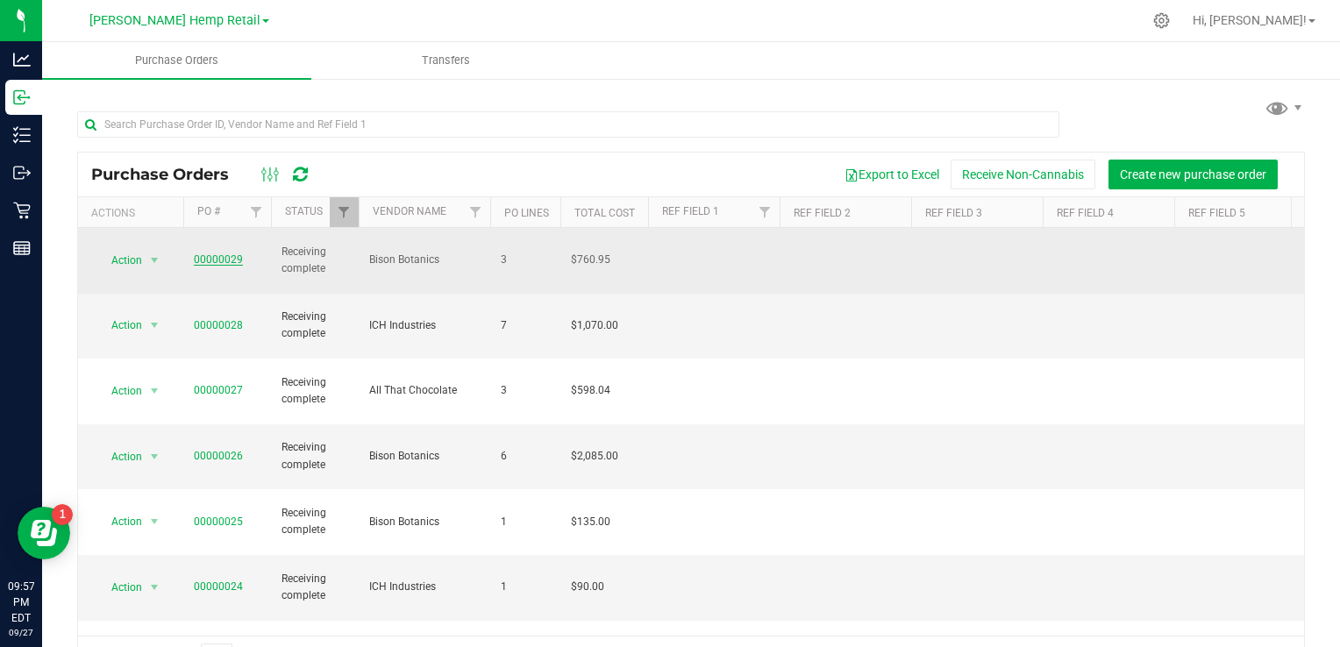
click at [203, 253] on link "00000029" at bounding box center [218, 259] width 49 height 12
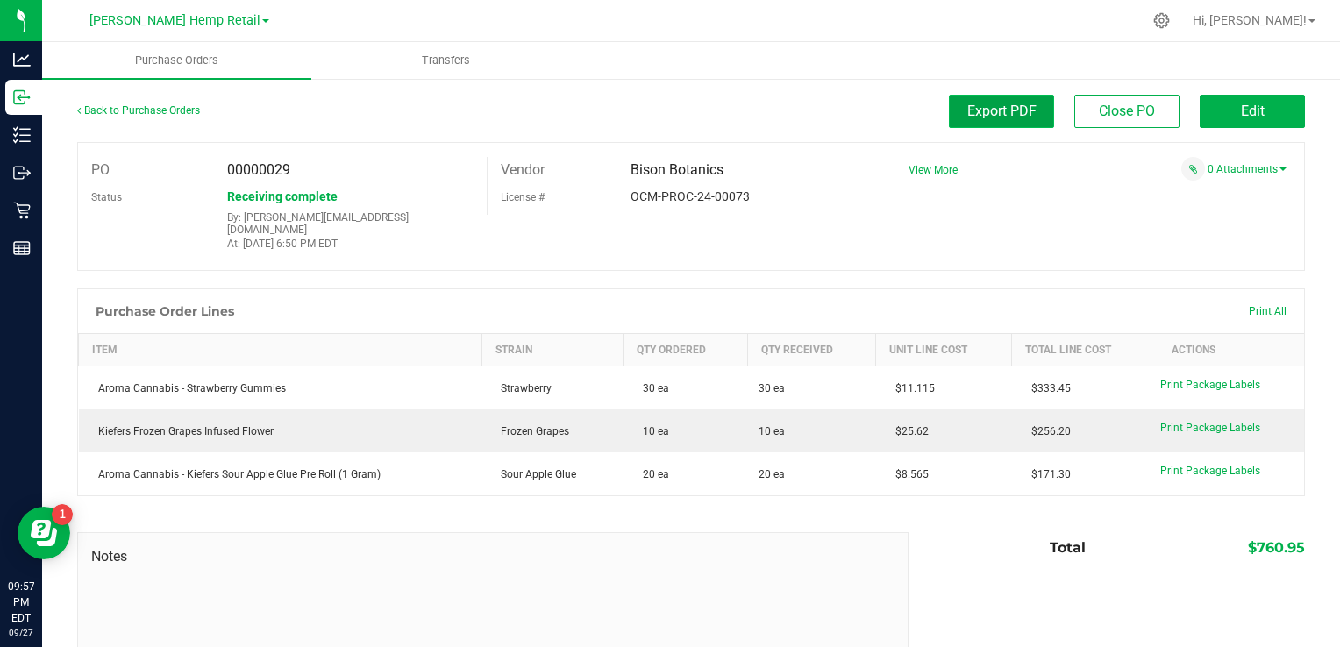
click at [983, 117] on span "Export PDF" at bounding box center [1001, 111] width 69 height 17
